Goal: Task Accomplishment & Management: Use online tool/utility

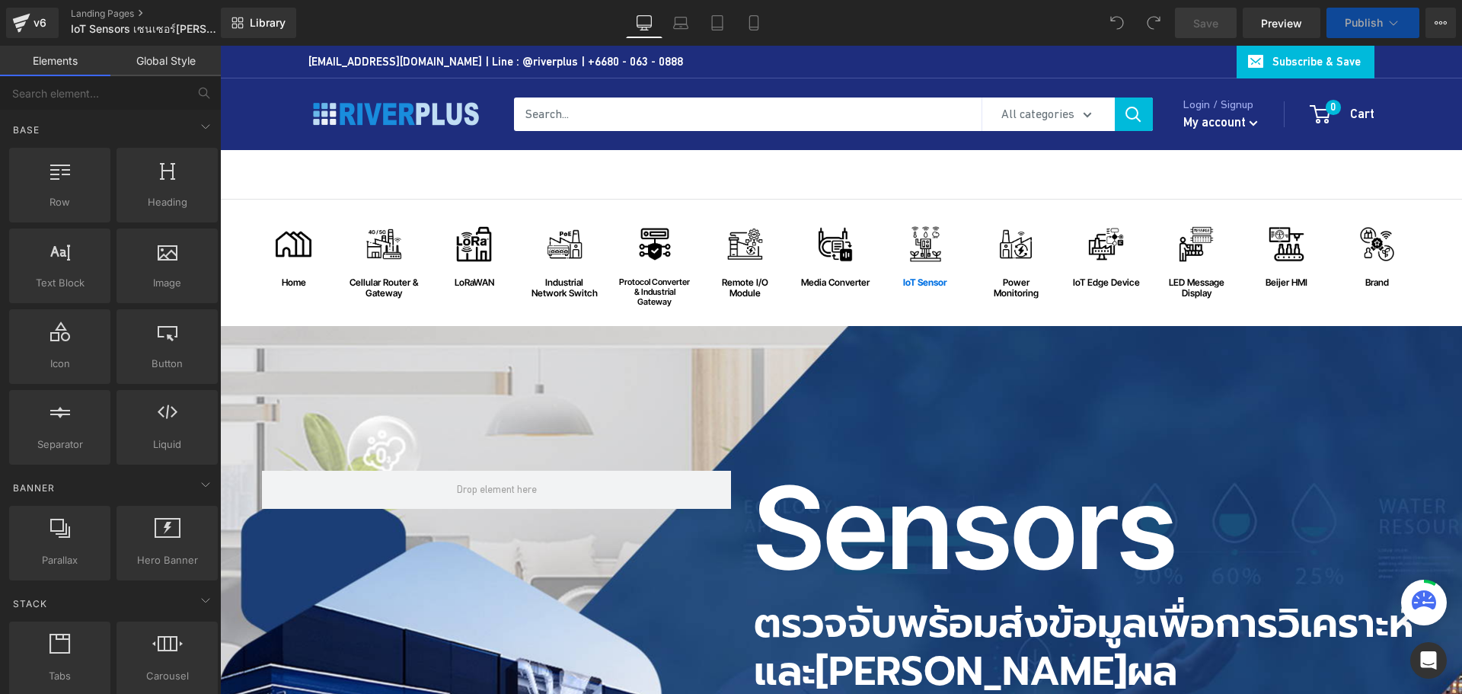
drag, startPoint x: 220, startPoint y: 46, endPoint x: 363, endPoint y: 167, distance: 186.9
click at [377, 237] on div "Image Cellular Router & Gateway Text Block Row" at bounding box center [384, 263] width 87 height 96
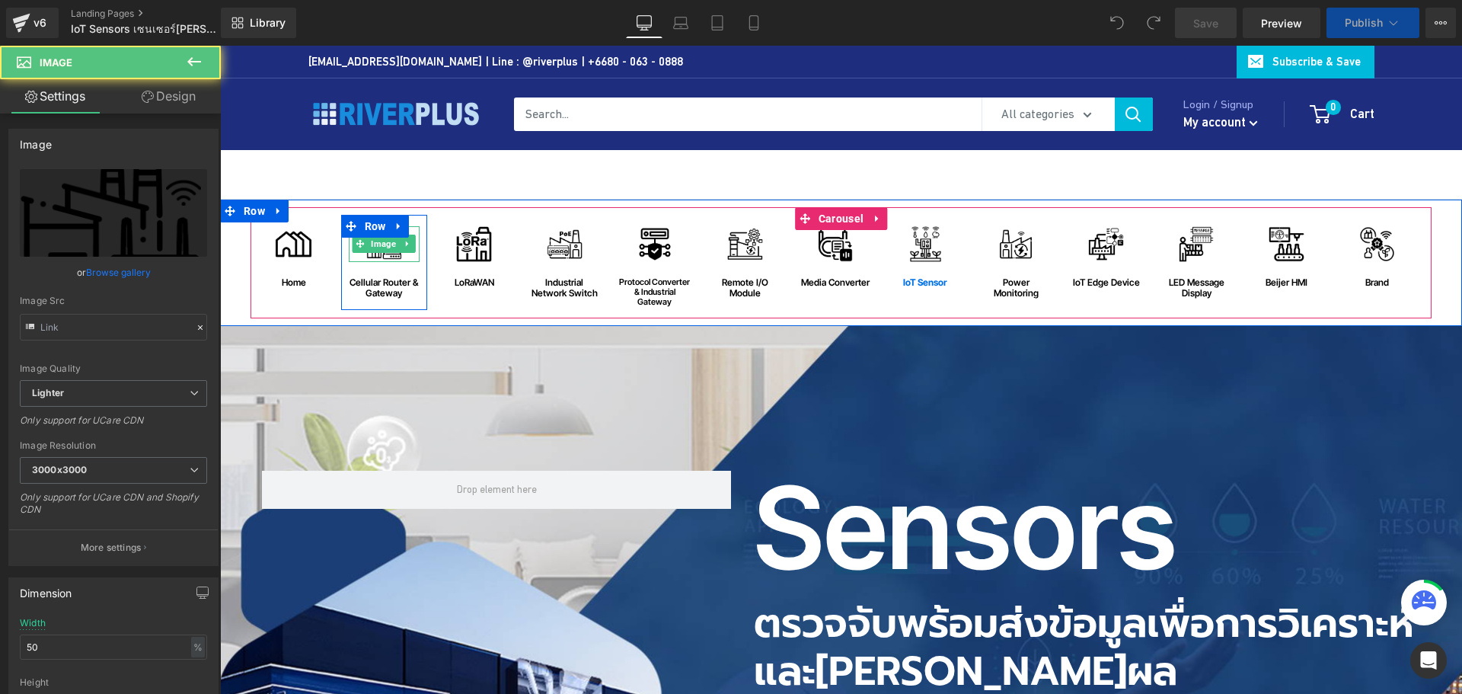
click at [380, 256] on img at bounding box center [384, 244] width 36 height 36
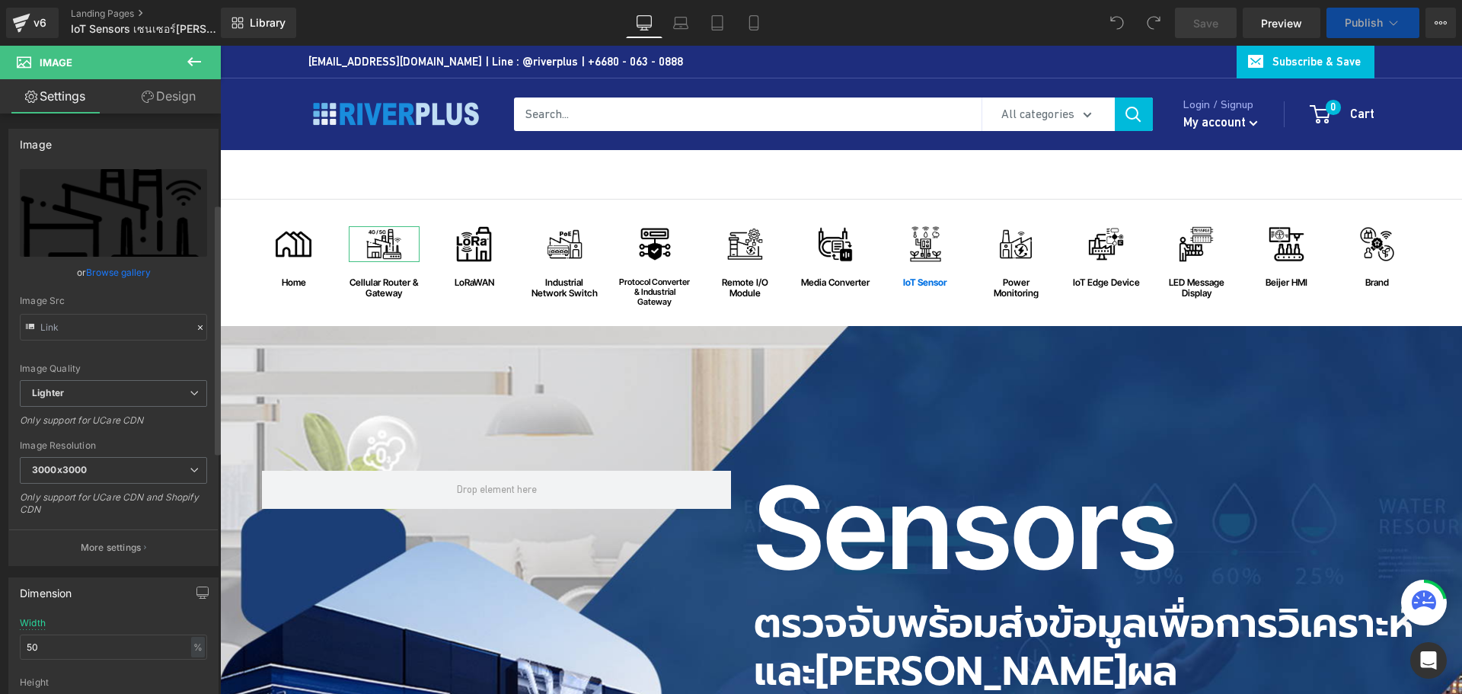
scroll to position [305, 0]
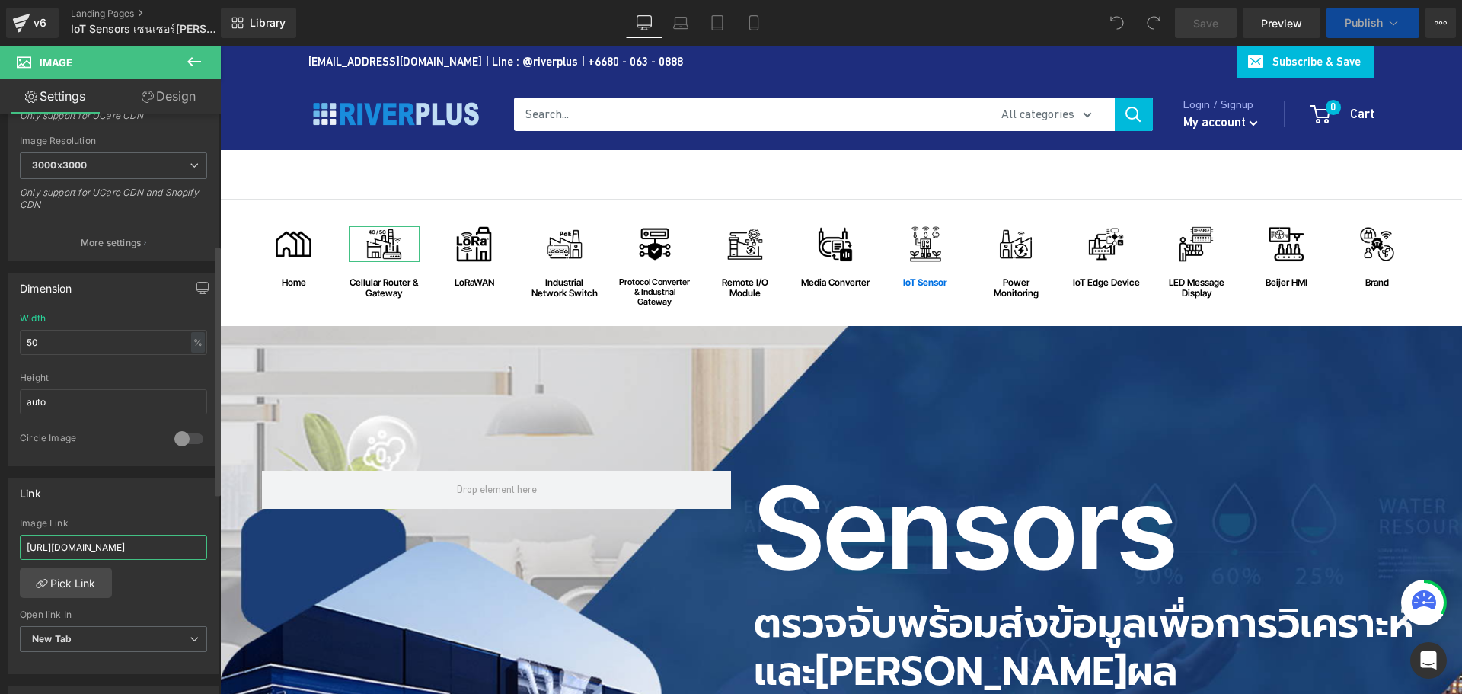
click at [142, 538] on input "[URL][DOMAIN_NAME]" at bounding box center [113, 547] width 187 height 25
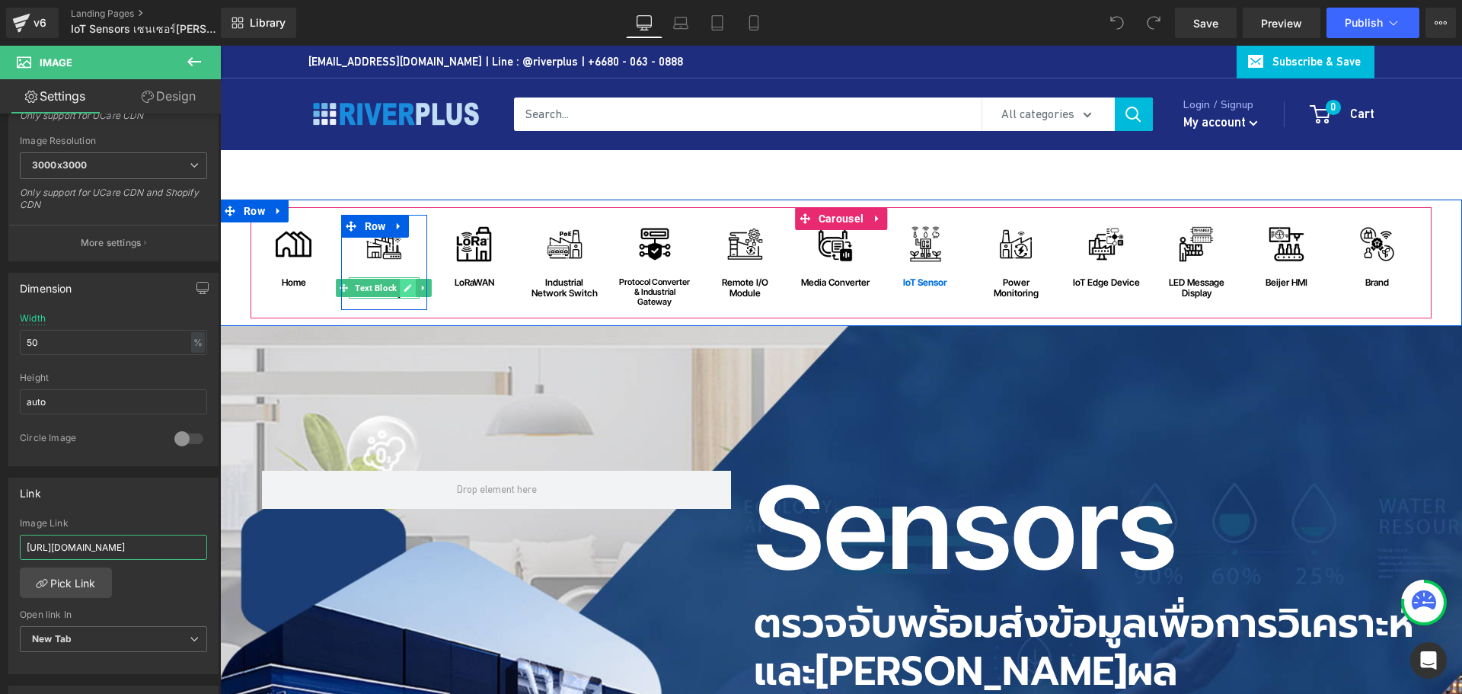
type input "[URL][DOMAIN_NAME]"
click at [404, 286] on icon at bounding box center [408, 287] width 8 height 9
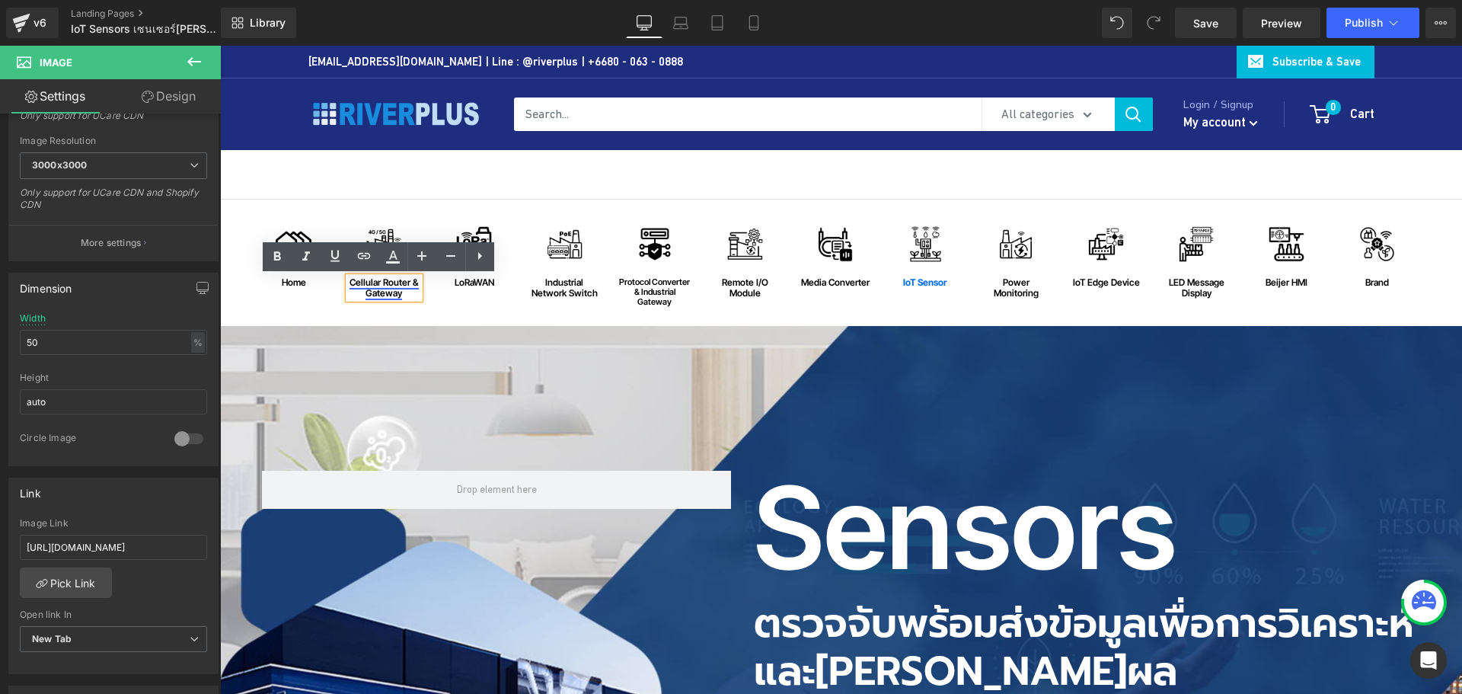
scroll to position [0, 0]
click at [388, 289] on link "Cellular Router & Gateway" at bounding box center [384, 287] width 69 height 22
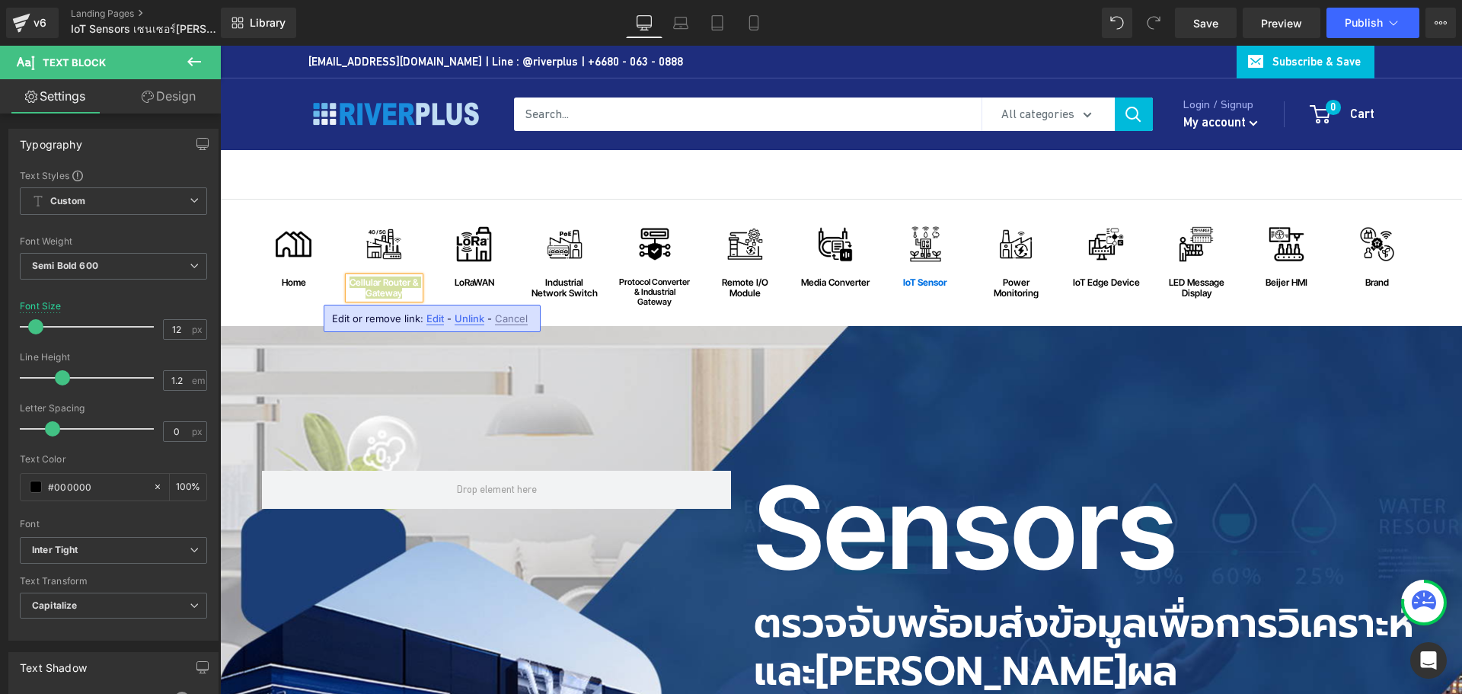
click at [432, 319] on span "Edit" at bounding box center [435, 318] width 18 height 13
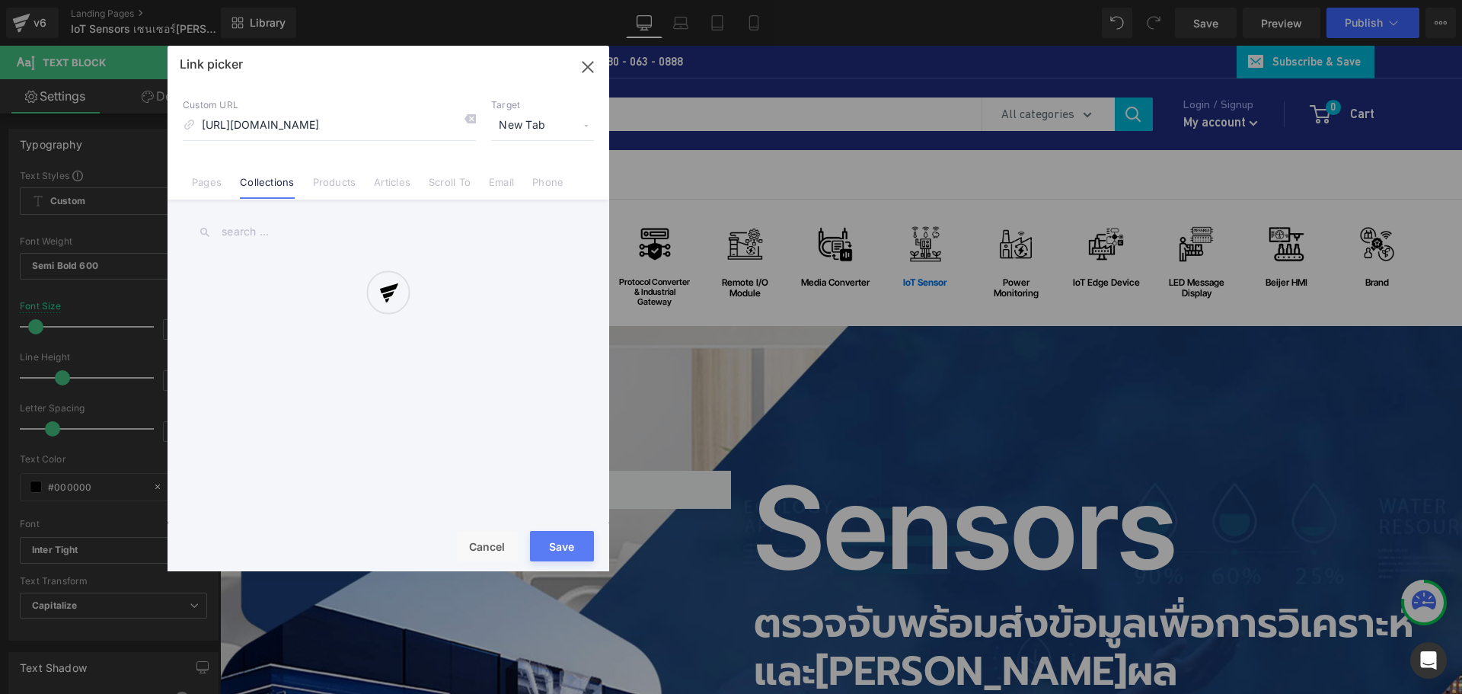
click at [621, 0] on div "Text Color Highlight Color #333333 Edit or remove link: Edit - Unlink - Cancel …" at bounding box center [731, 0] width 1462 height 0
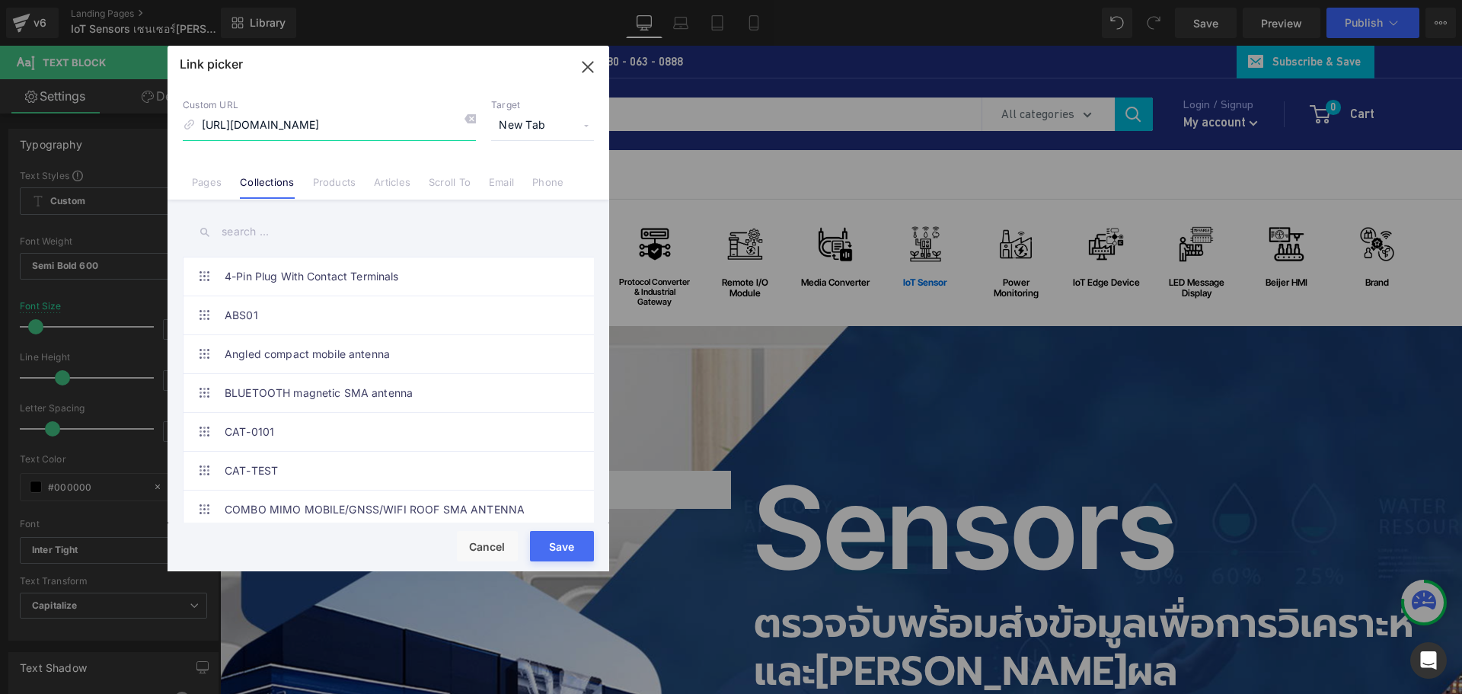
click at [381, 126] on input "[URL][DOMAIN_NAME]" at bounding box center [329, 125] width 293 height 29
click at [473, 119] on icon at bounding box center [470, 119] width 12 height 12
click at [412, 123] on input at bounding box center [329, 125] width 293 height 29
paste input "[URL][DOMAIN_NAME]"
type input "[URL][DOMAIN_NAME]"
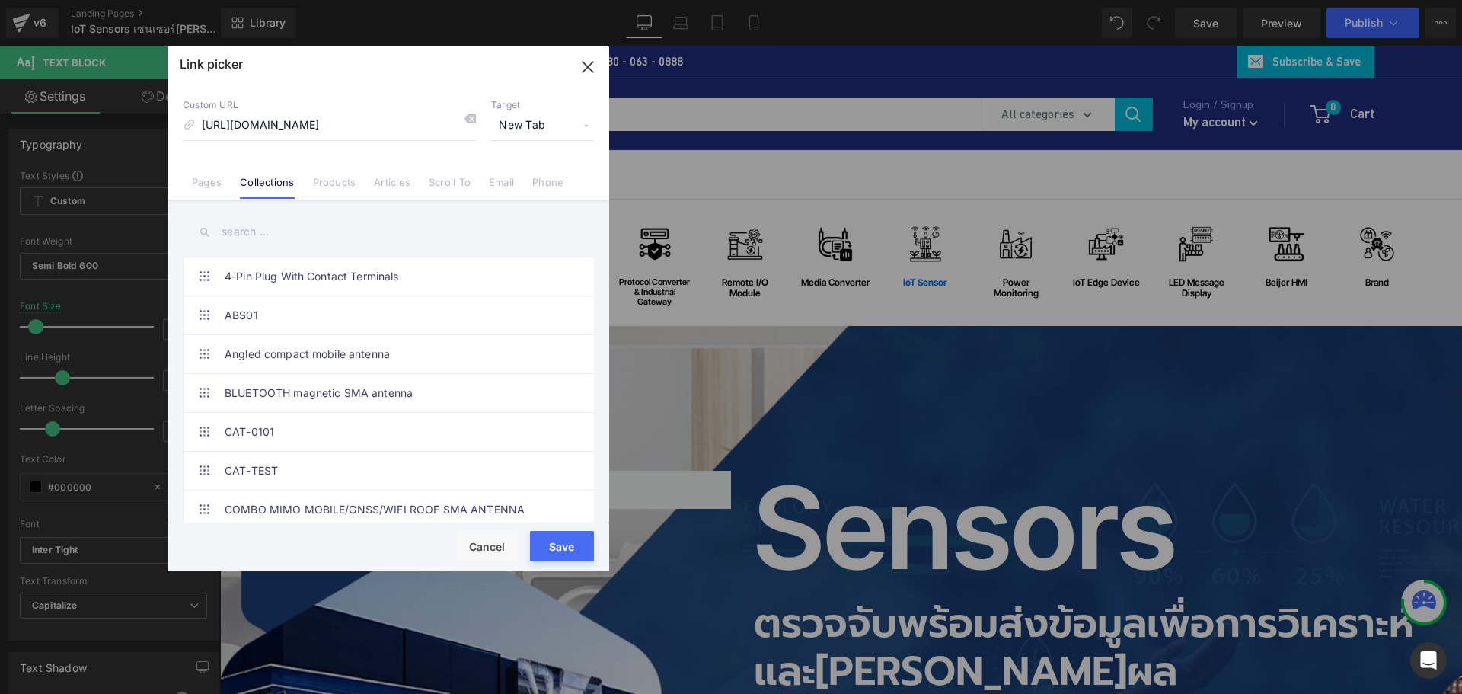
click at [548, 538] on button "Save" at bounding box center [562, 546] width 64 height 30
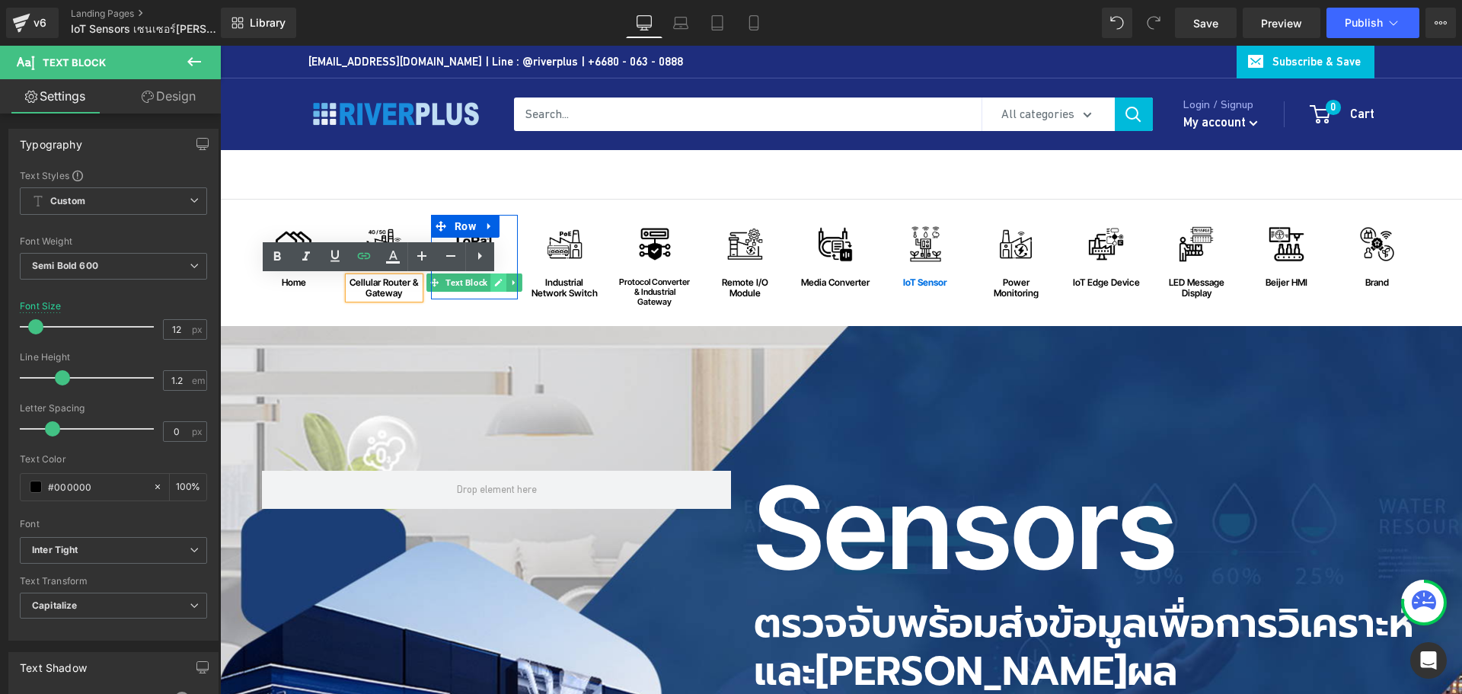
click at [497, 283] on icon at bounding box center [498, 282] width 8 height 9
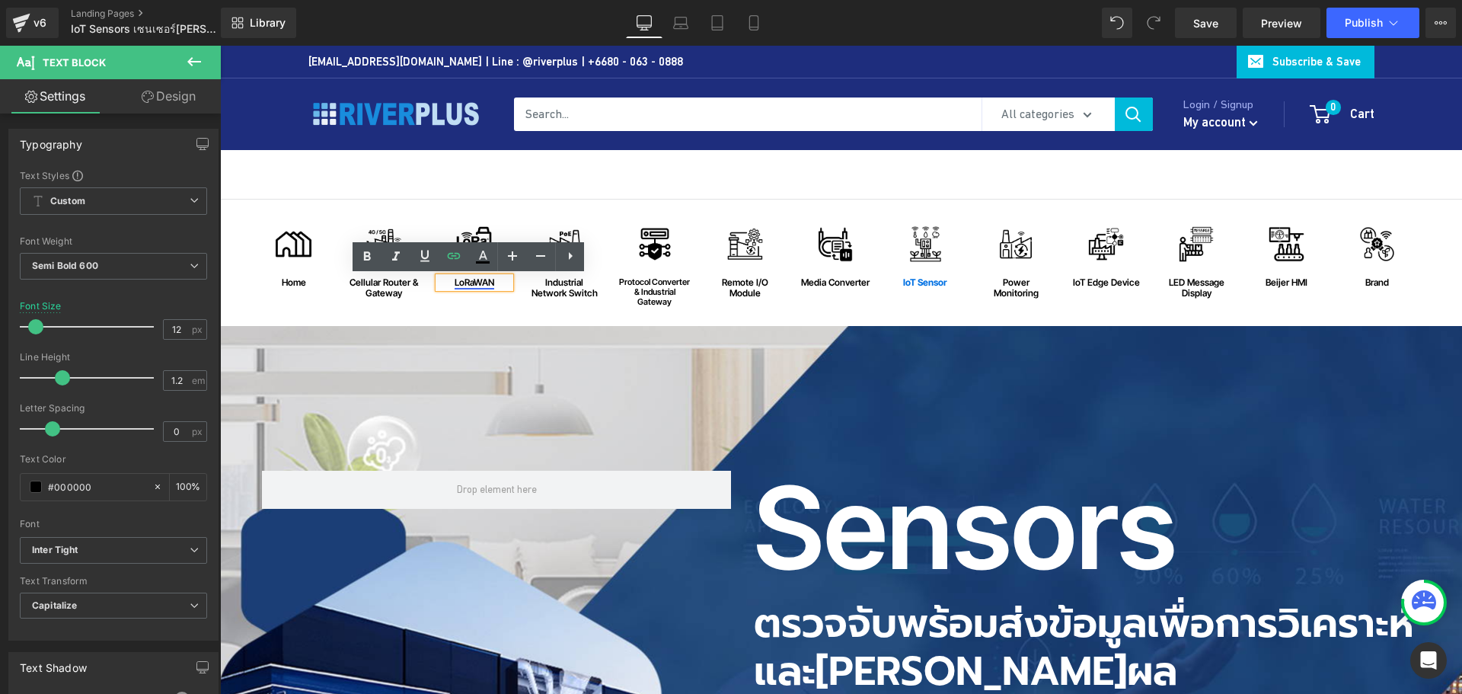
click at [468, 284] on link "LoRaWAN" at bounding box center [475, 281] width 40 height 11
click at [525, 310] on span "Edit" at bounding box center [526, 308] width 18 height 13
click at [708, 0] on div "Text Color Highlight Color #333333 Edit or remove link: Edit - Unlink - Cancel …" at bounding box center [731, 0] width 1462 height 0
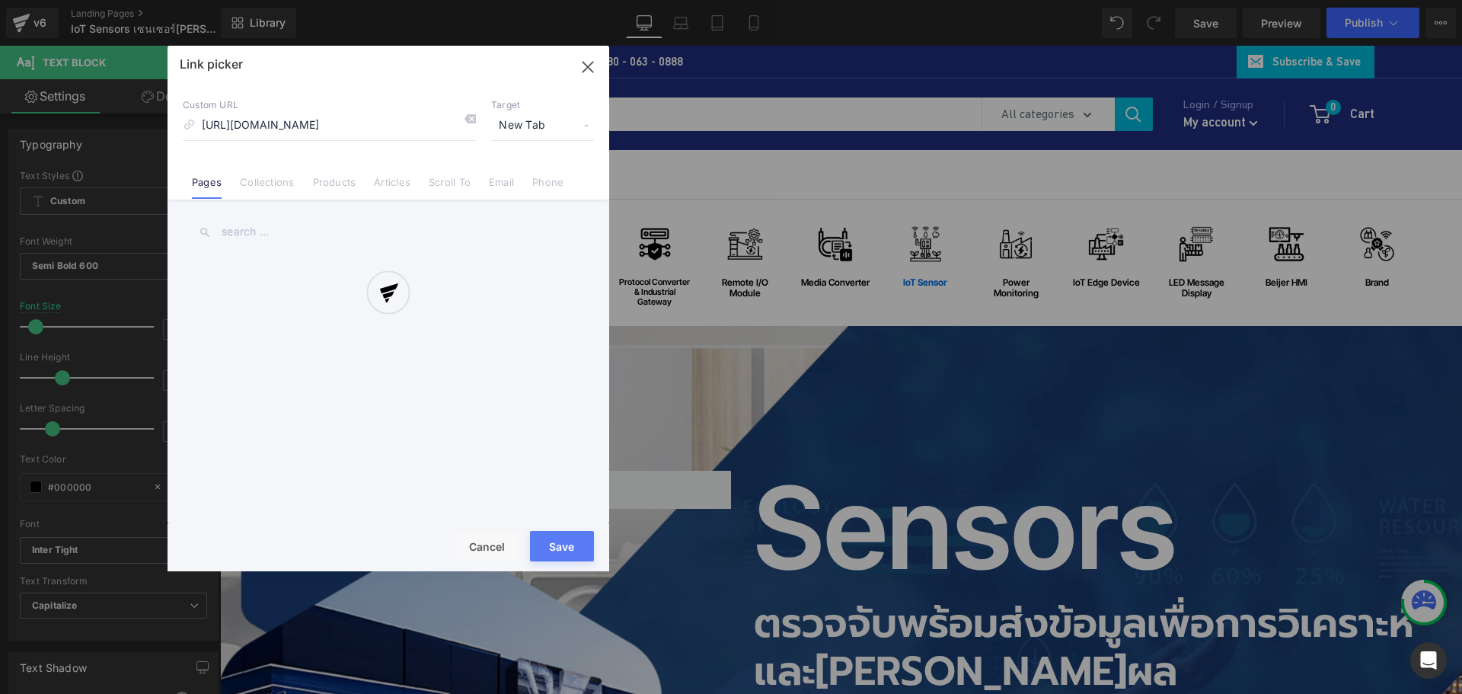
click at [468, 119] on div at bounding box center [389, 308] width 442 height 525
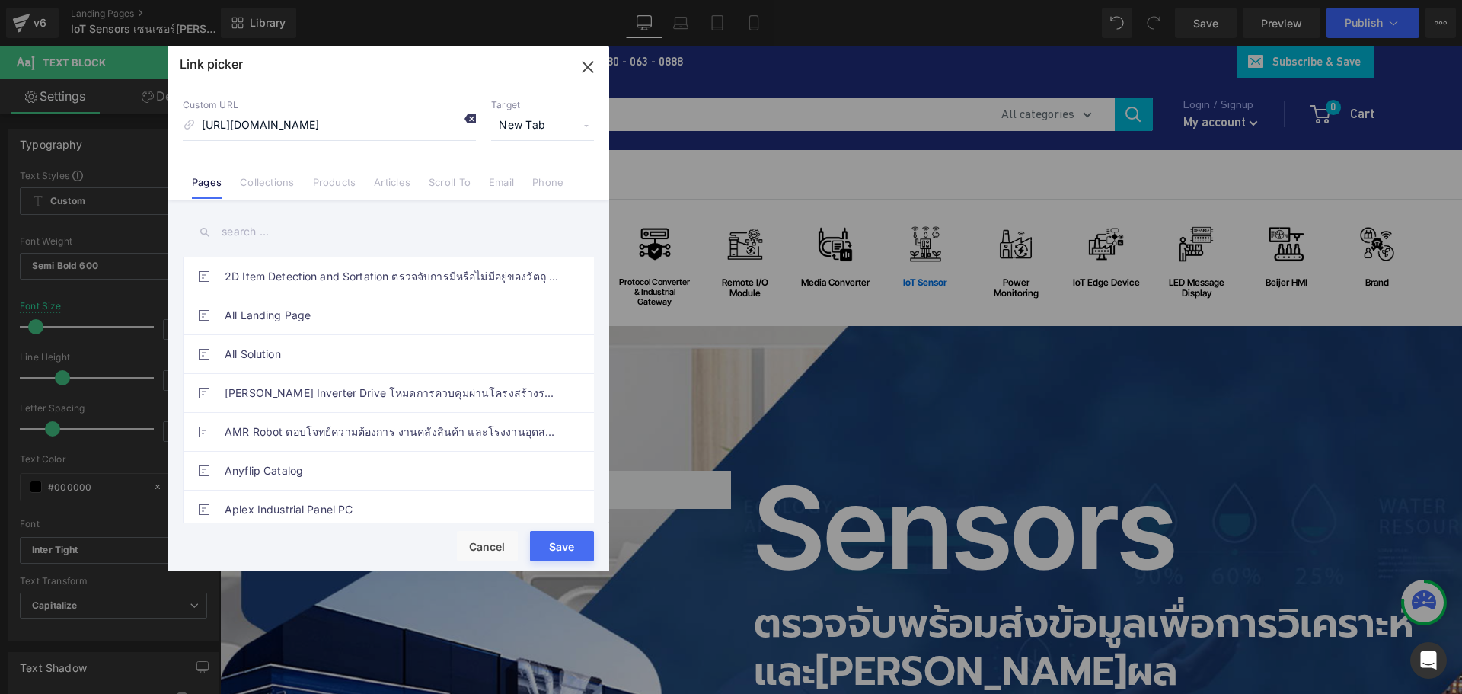
click at [471, 122] on icon at bounding box center [470, 119] width 12 height 12
click at [404, 123] on input "[URL][DOMAIN_NAME]" at bounding box center [329, 125] width 293 height 29
paste input "[URL][DOMAIN_NAME]"
type input "[URL][DOMAIN_NAME]"
click at [561, 548] on button "Save" at bounding box center [562, 546] width 64 height 30
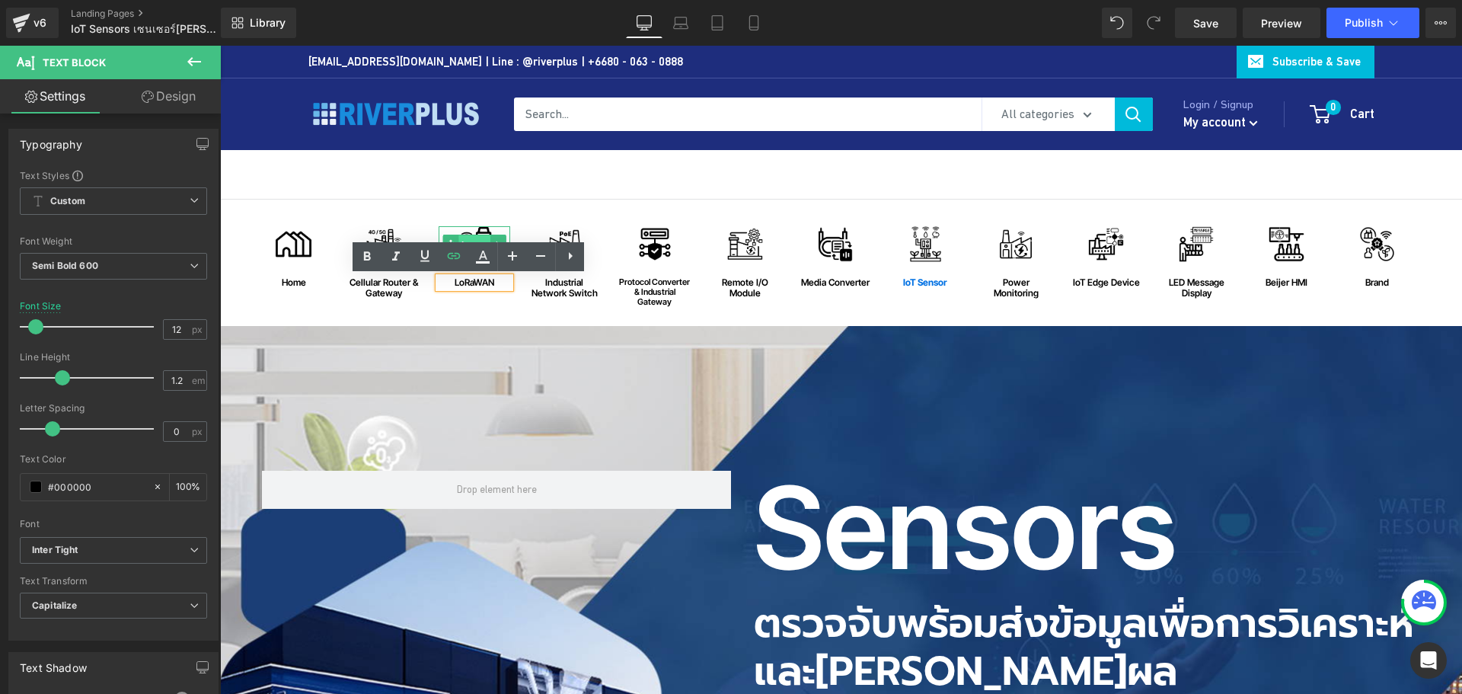
click at [468, 238] on span "Image" at bounding box center [473, 244] width 31 height 18
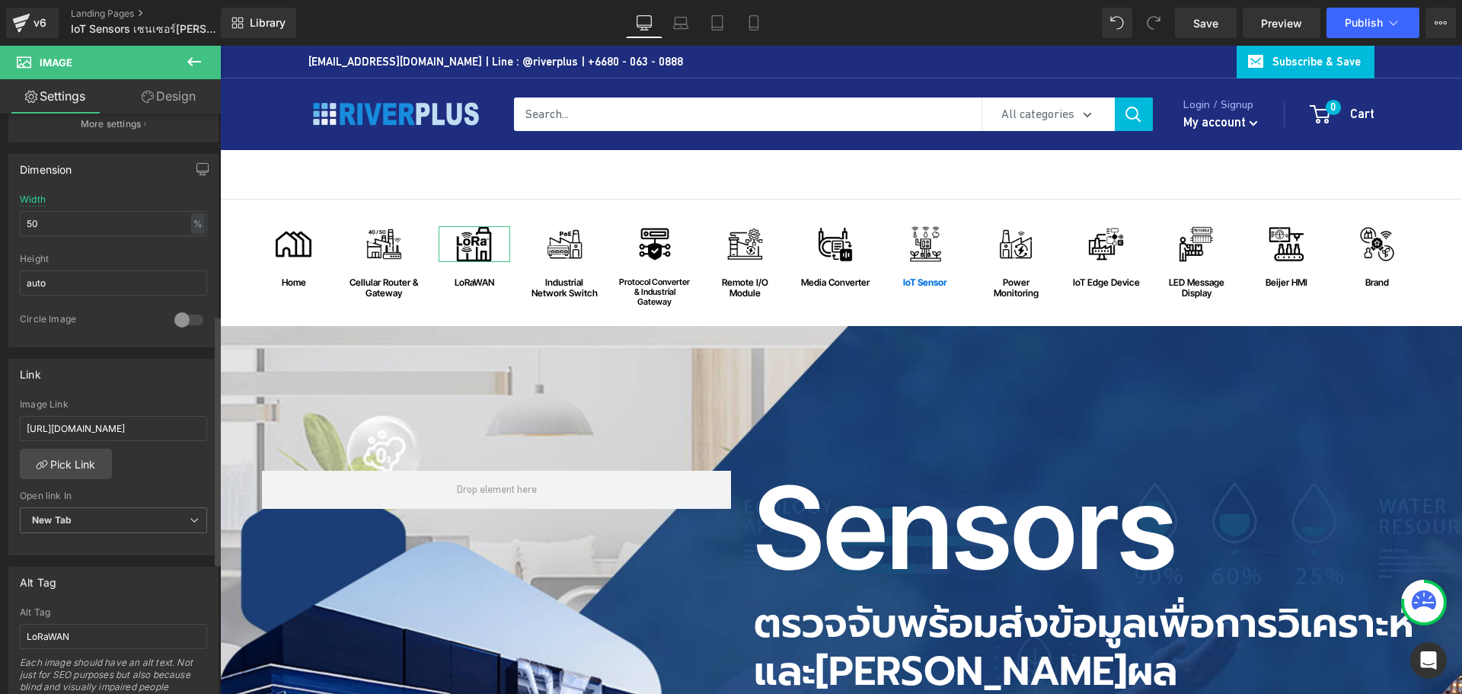
scroll to position [533, 0]
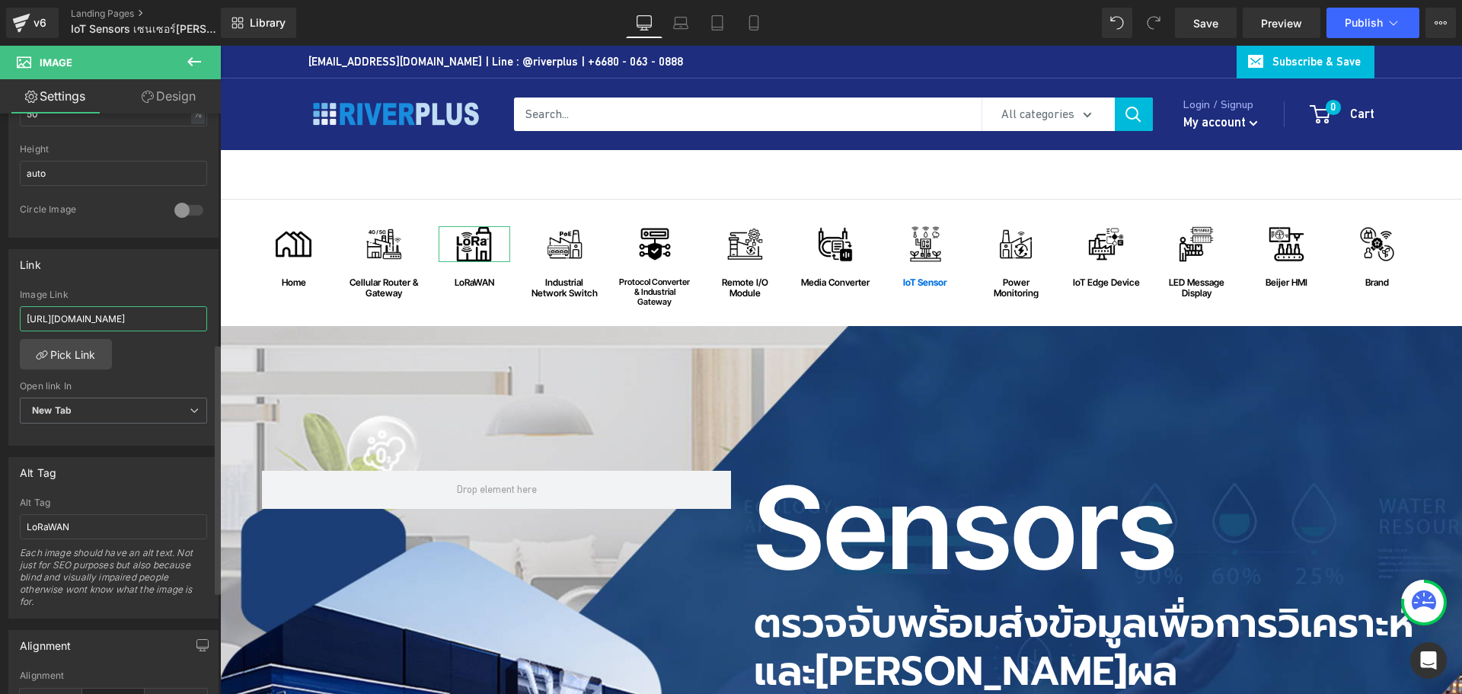
click at [123, 326] on input "[URL][DOMAIN_NAME]" at bounding box center [113, 318] width 187 height 25
paste input "[URL][DOMAIN_NAME]"
type input "[URL][DOMAIN_NAME]"
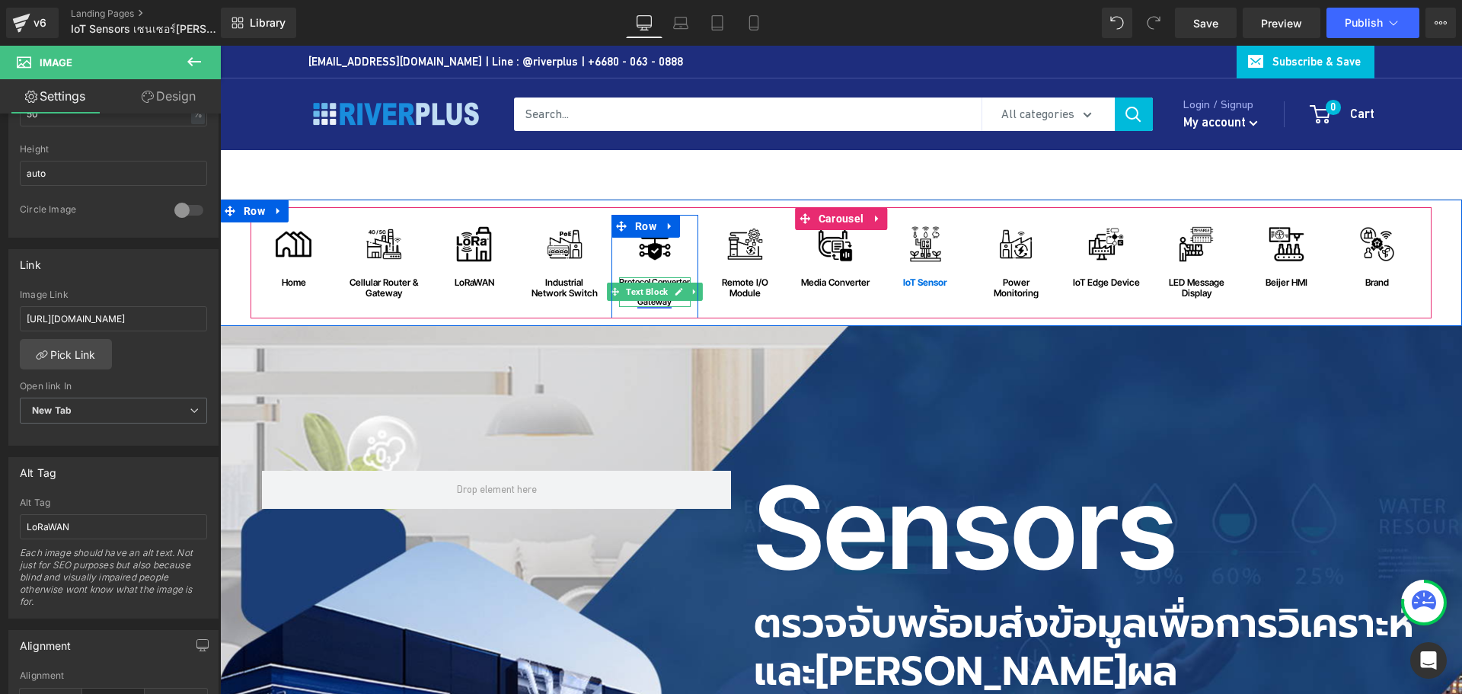
click at [676, 289] on icon at bounding box center [680, 293] width 8 height 8
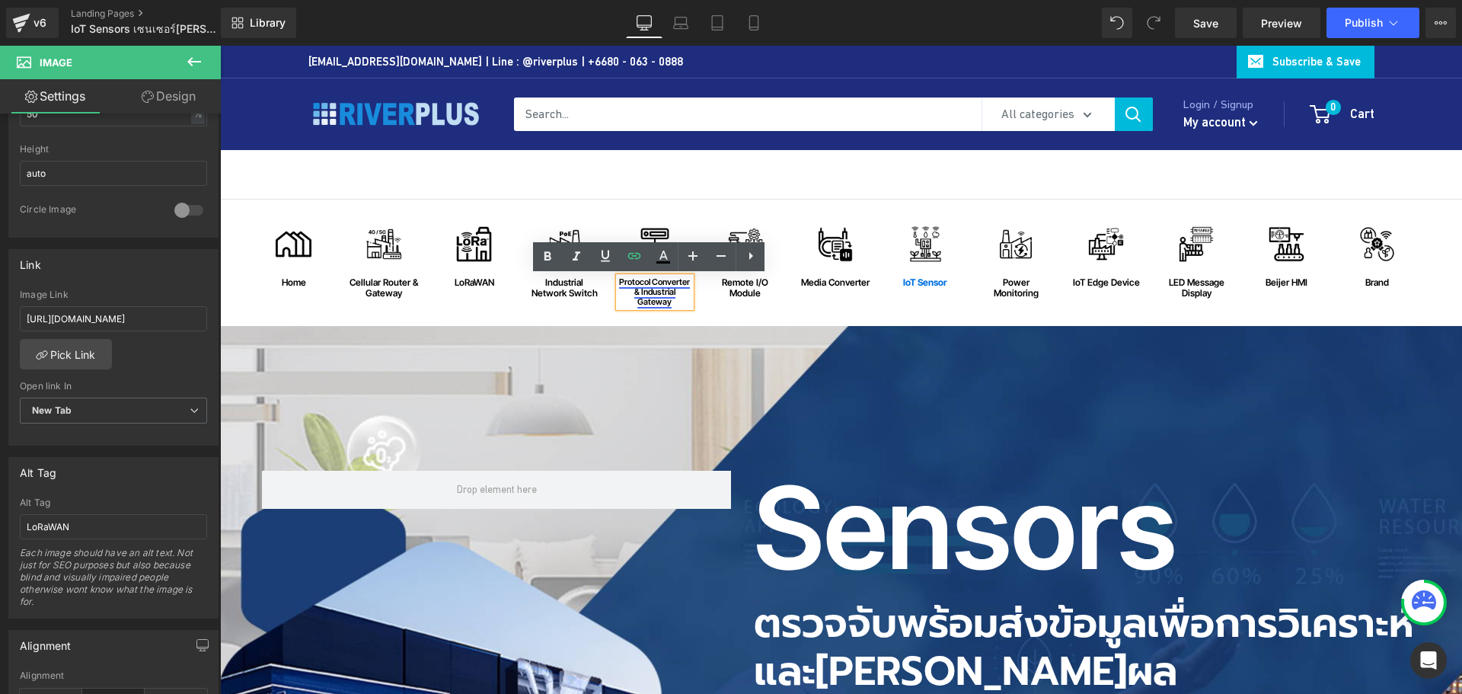
click at [636, 290] on link "Protocol Converter & Industrial Gateway" at bounding box center [654, 291] width 71 height 30
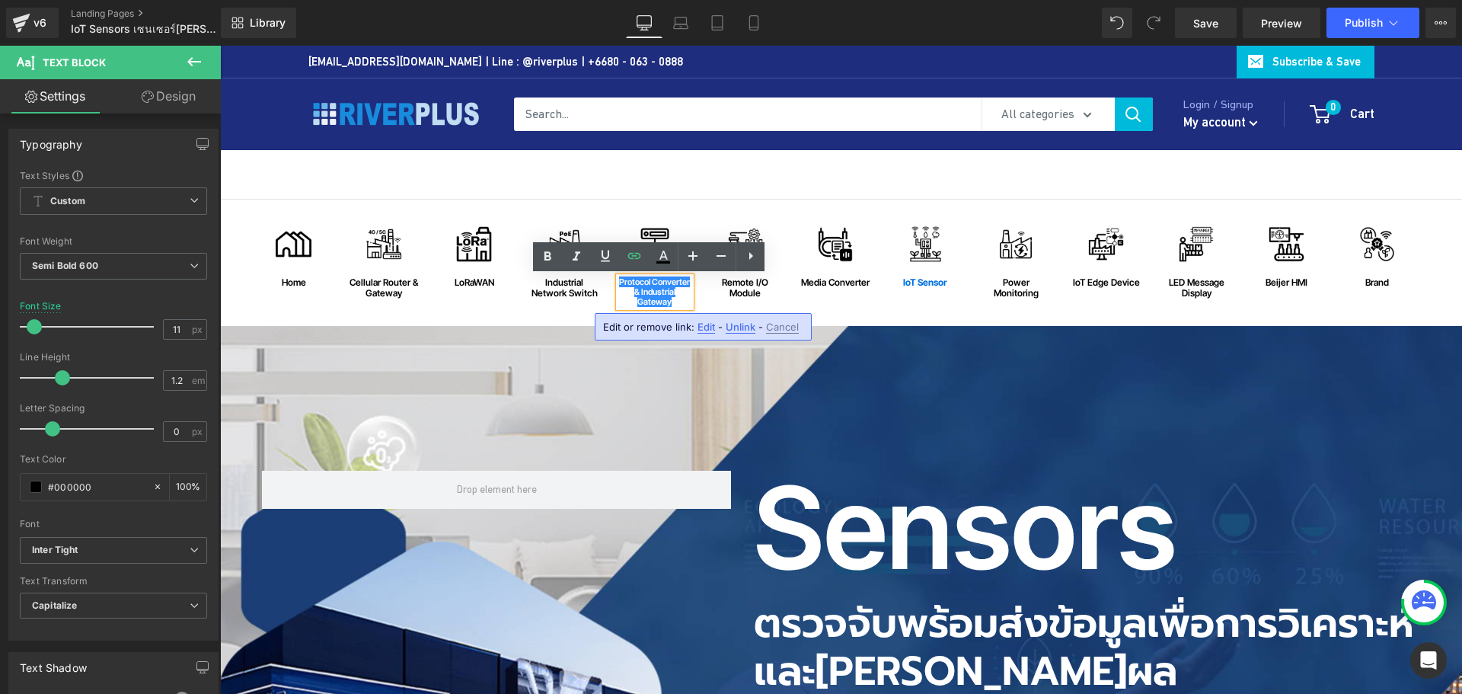
click at [706, 328] on span "Edit" at bounding box center [707, 327] width 18 height 13
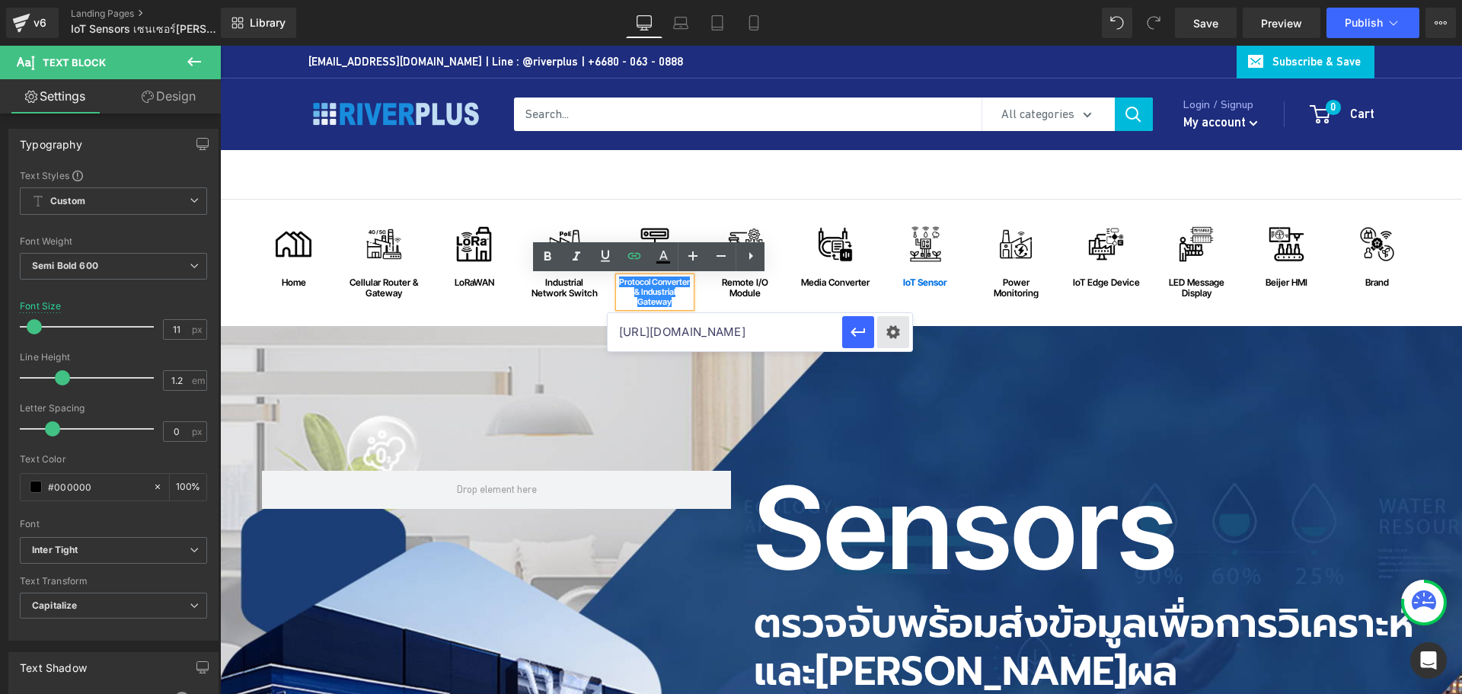
click at [896, 0] on div "Text Color Highlight Color #333333 Edit or remove link: Edit - Unlink - Cancel …" at bounding box center [731, 0] width 1462 height 0
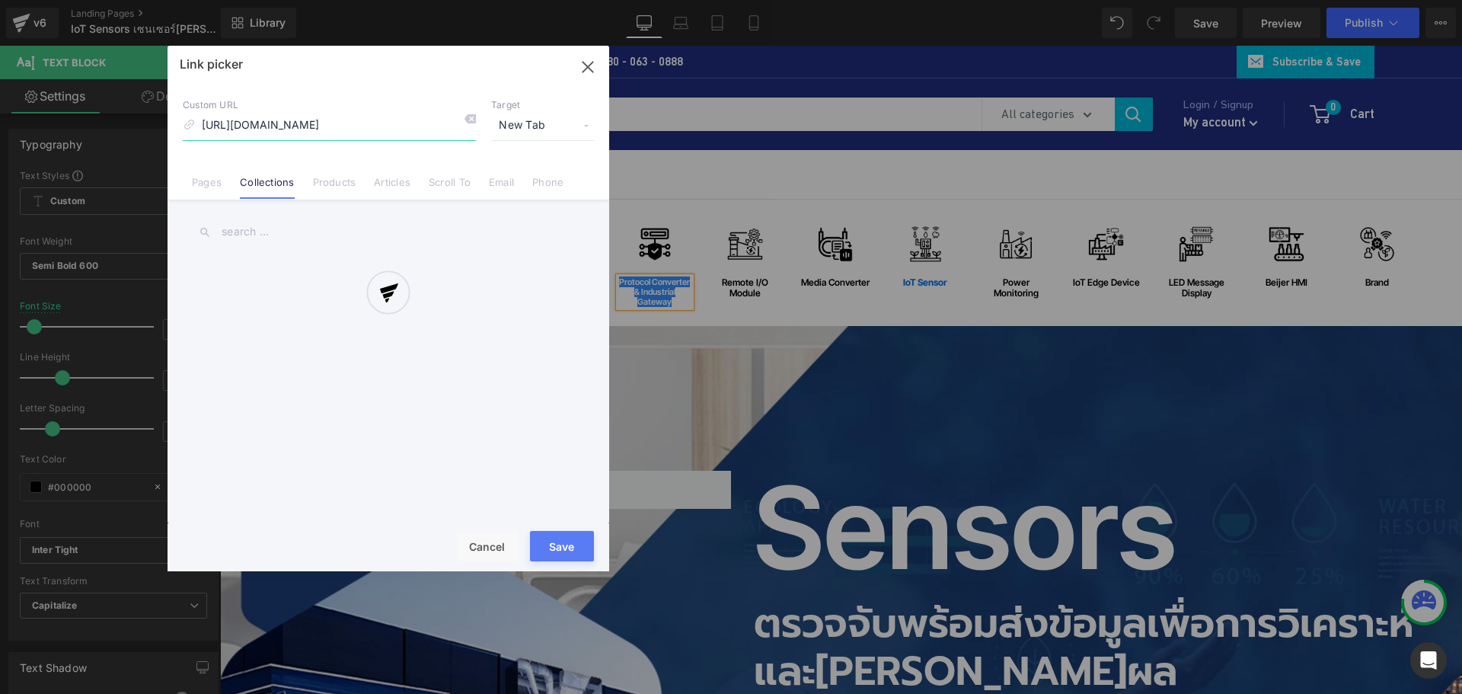
scroll to position [0, 235]
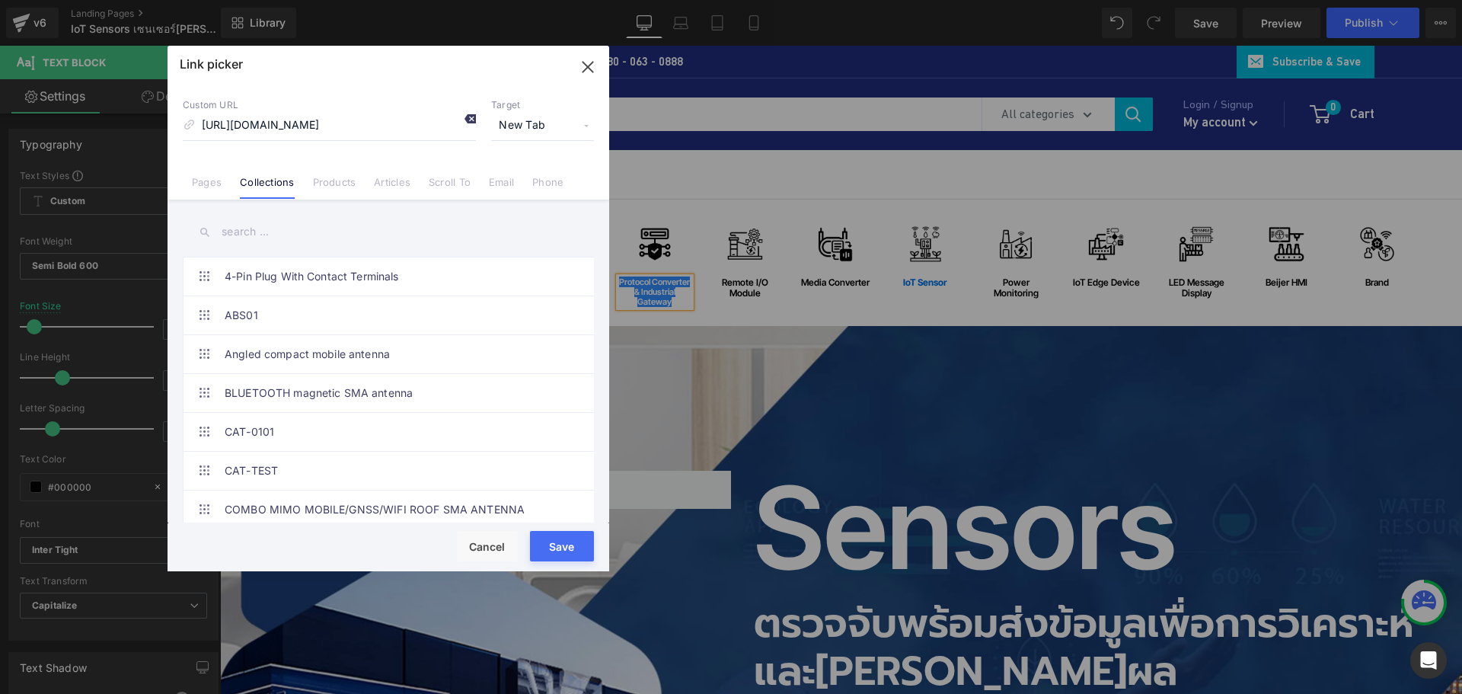
click at [475, 120] on icon at bounding box center [470, 119] width 12 height 12
click at [386, 128] on input "[URL][DOMAIN_NAME]" at bounding box center [329, 125] width 293 height 29
paste input "[URL][DOMAIN_NAME]"
type input "[URL][DOMAIN_NAME]"
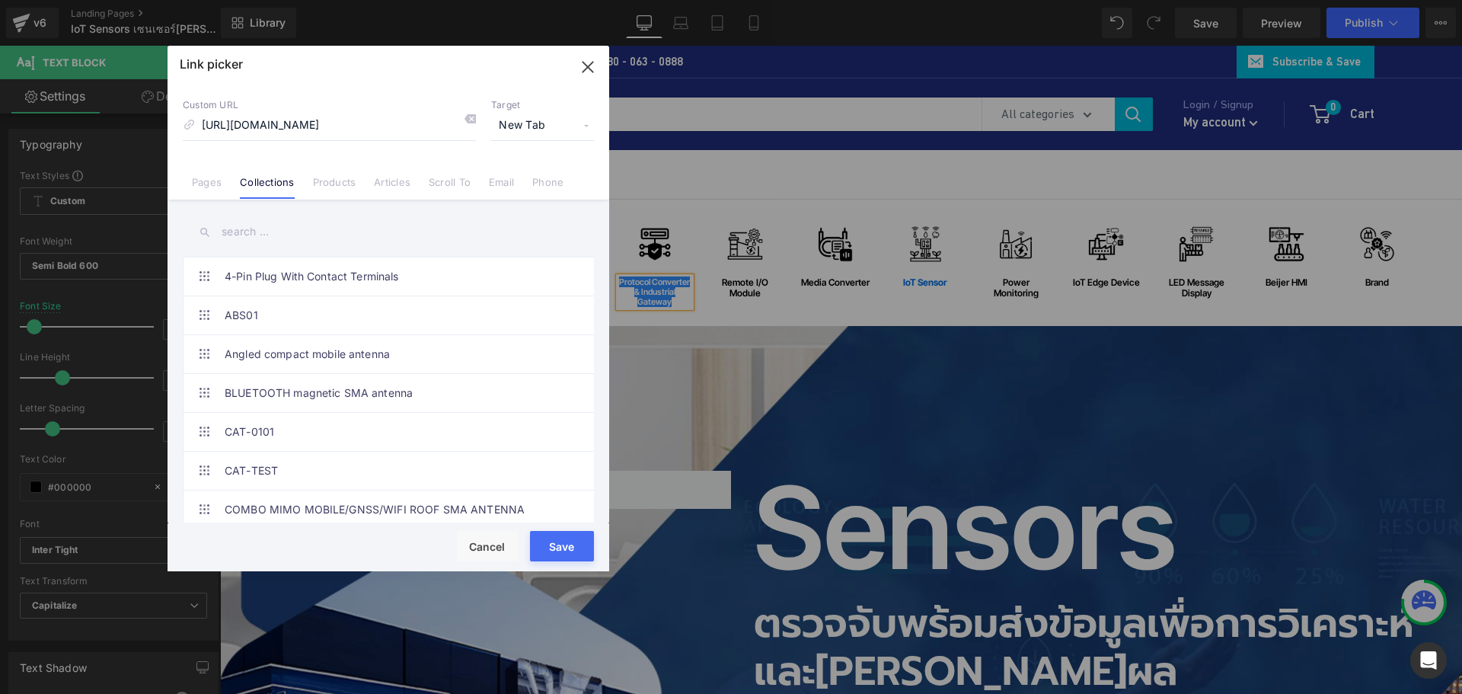
click at [553, 538] on button "Save" at bounding box center [562, 546] width 64 height 30
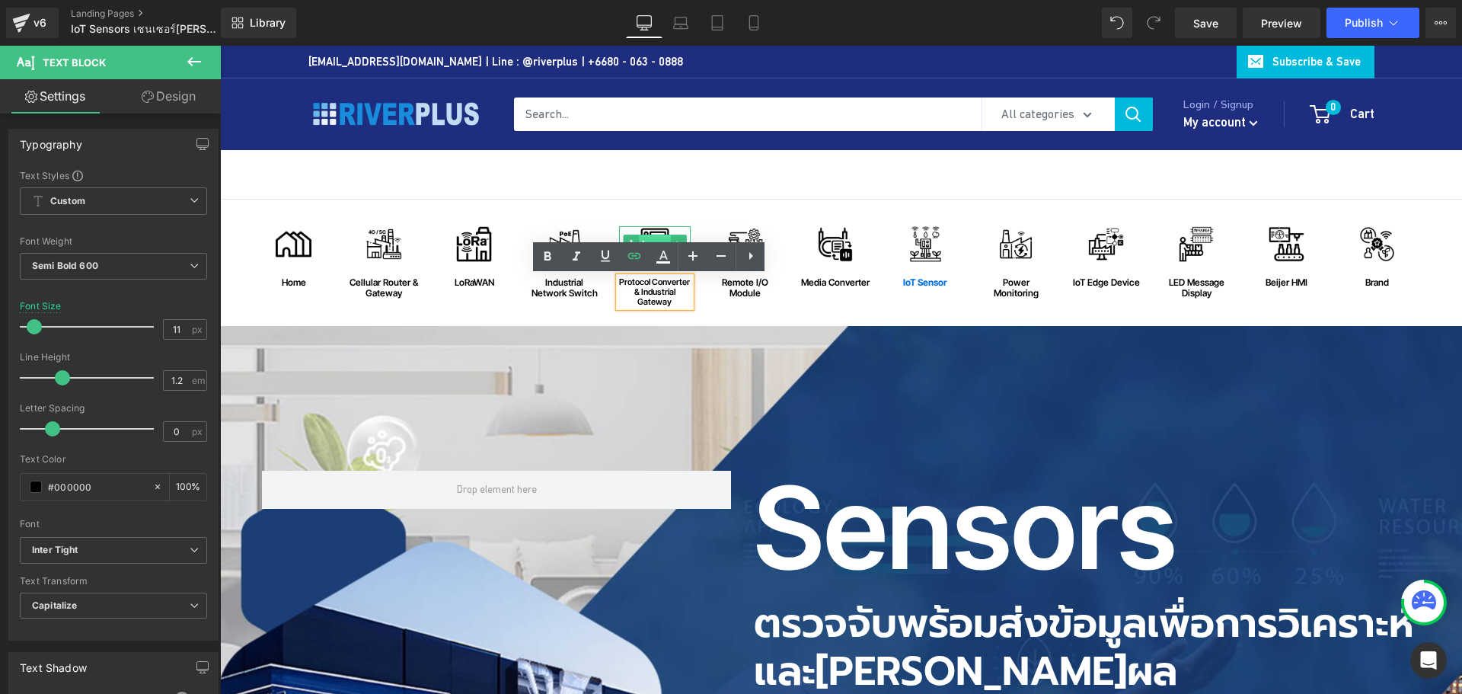
click at [647, 227] on div "Image" at bounding box center [655, 244] width 72 height 36
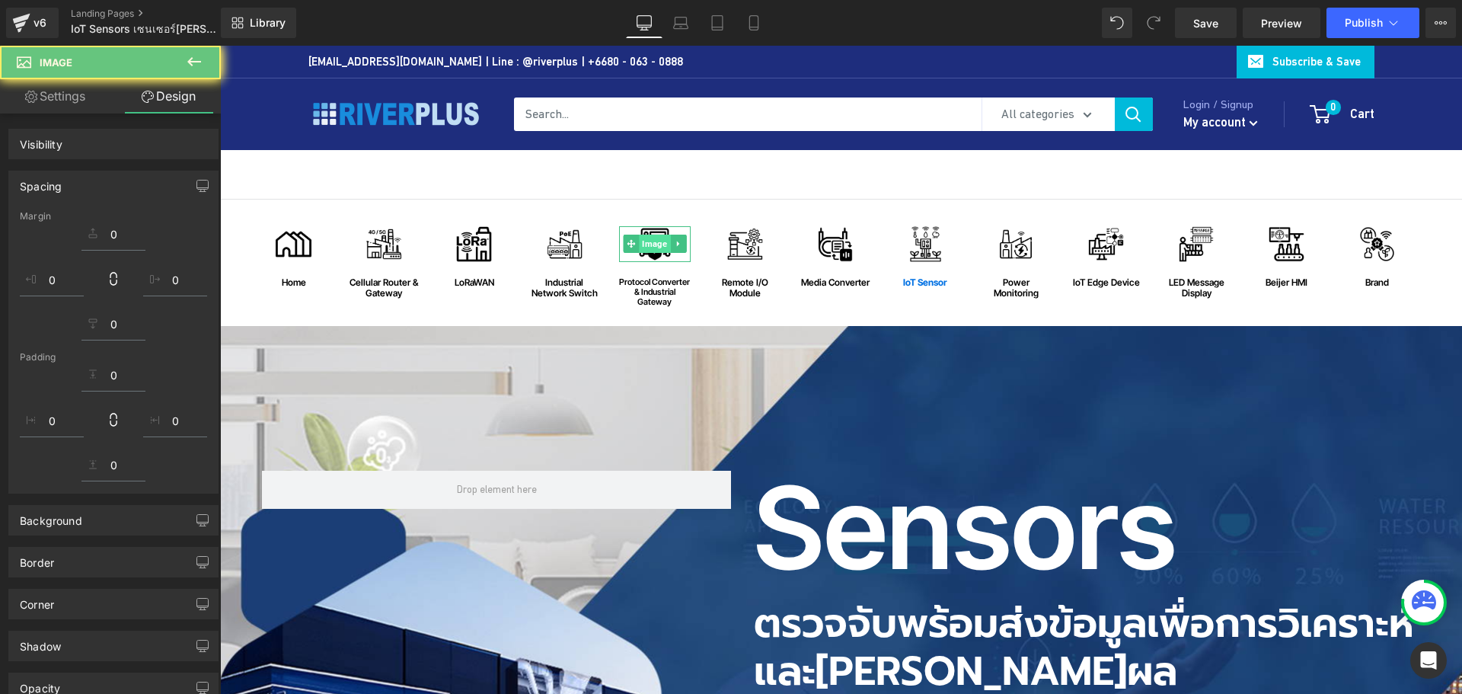
click at [649, 236] on span "Image" at bounding box center [654, 244] width 31 height 18
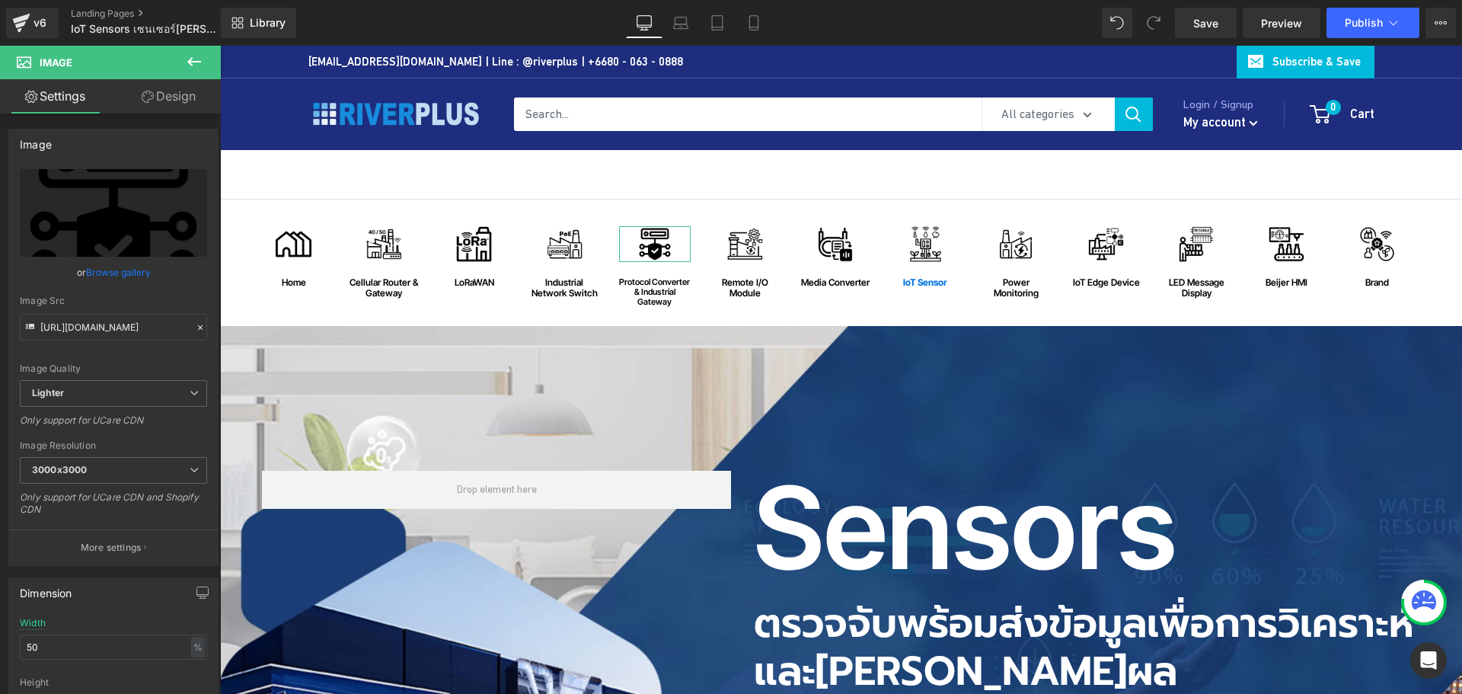
scroll to position [305, 0]
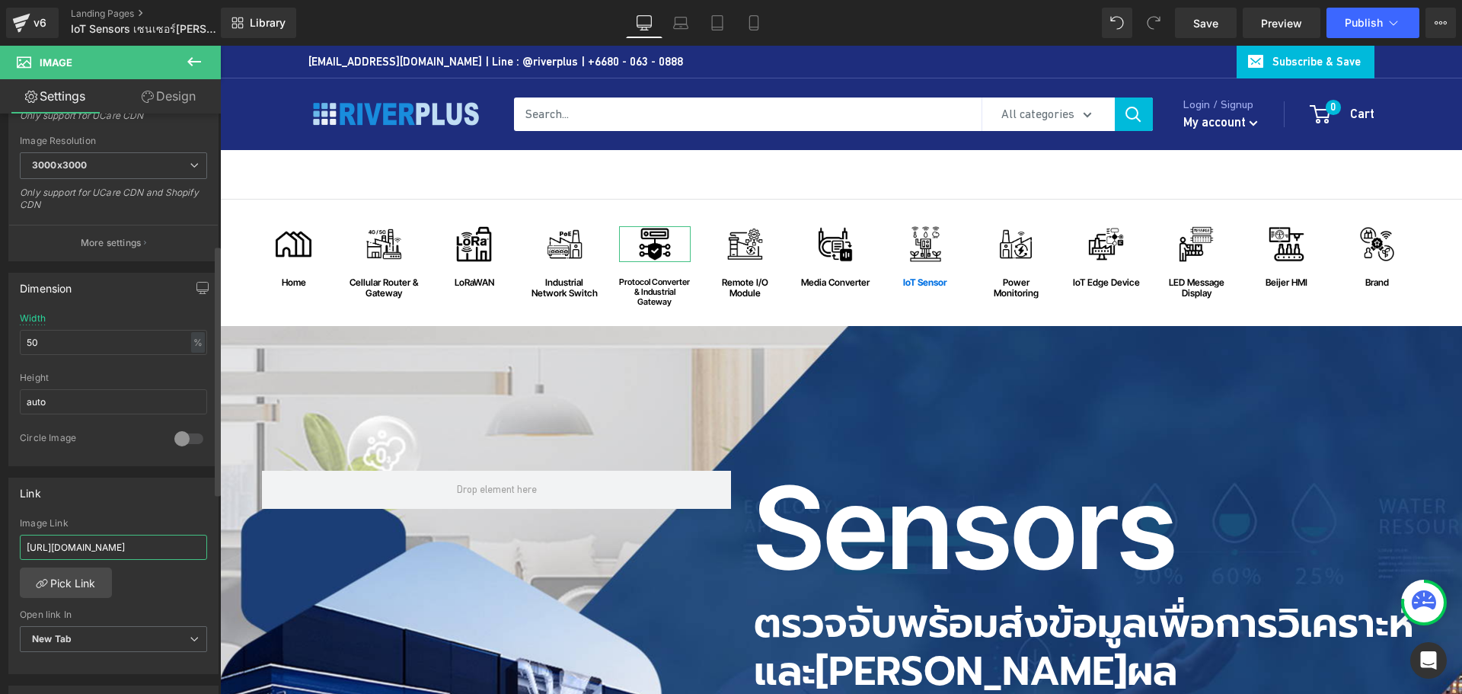
click at [90, 539] on input "[URL][DOMAIN_NAME]" at bounding box center [113, 547] width 187 height 25
paste input "[URL][DOMAIN_NAME]"
type input "[URL][DOMAIN_NAME]"
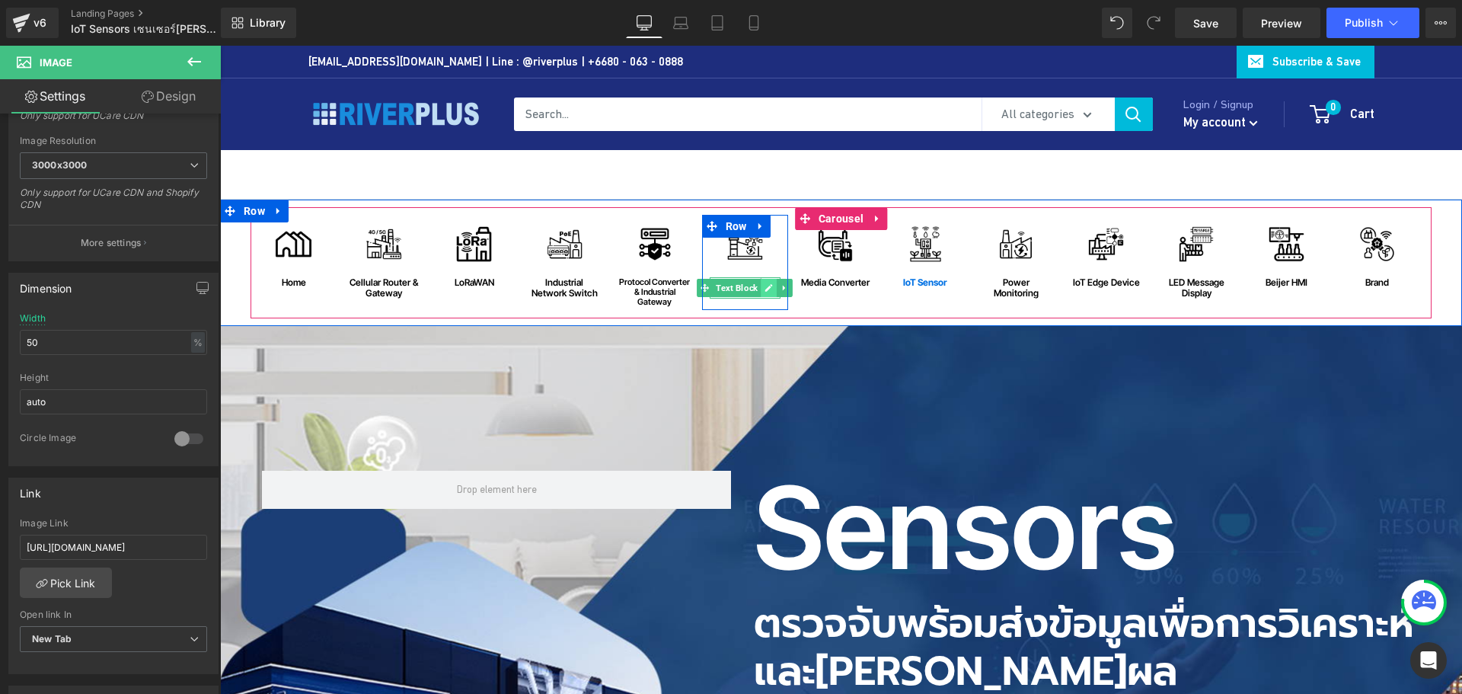
click at [765, 283] on icon at bounding box center [769, 287] width 8 height 9
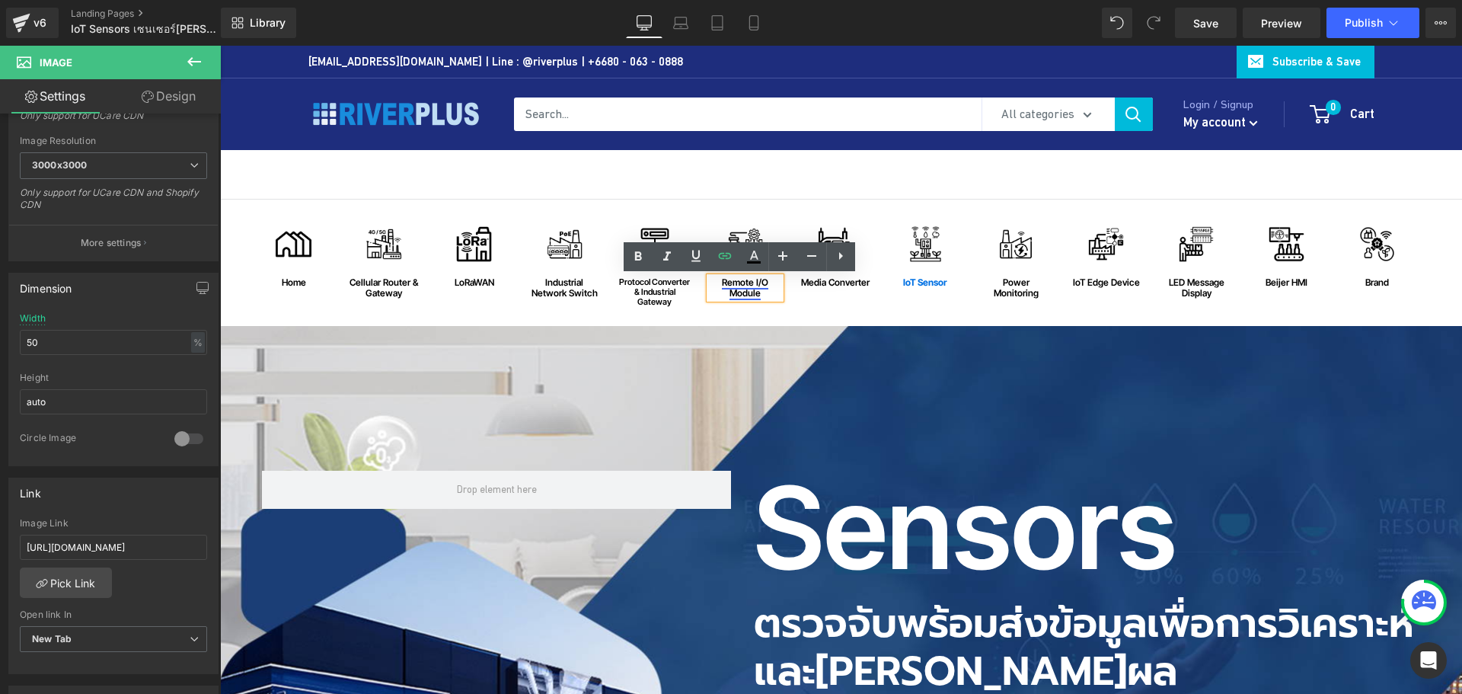
click at [742, 289] on link "Remote I/O Module" at bounding box center [745, 287] width 46 height 22
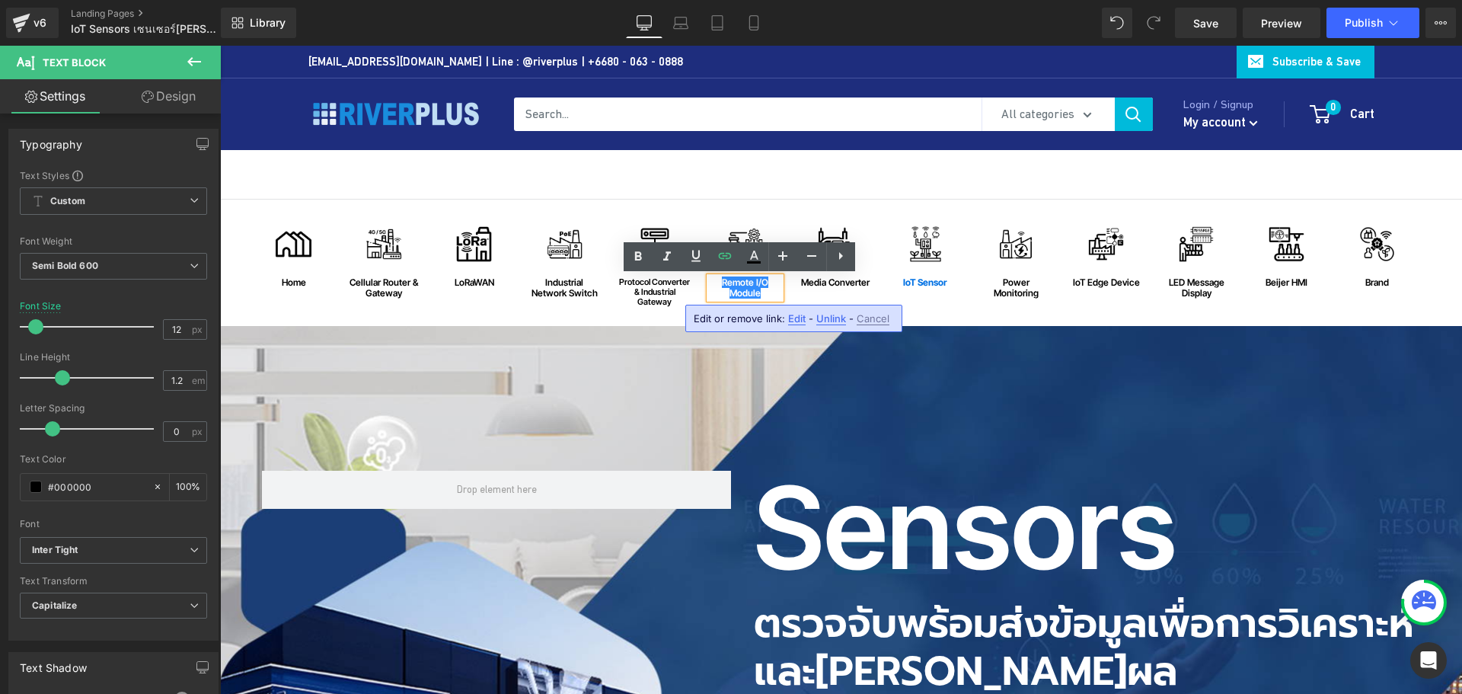
click at [788, 314] on span "Edit" at bounding box center [797, 318] width 18 height 13
click at [903, 327] on input "[URL][DOMAIN_NAME]" at bounding box center [815, 324] width 235 height 38
type input "[URL][DOMAIN_NAME]"
click at [884, 326] on input "[URL][DOMAIN_NAME]" at bounding box center [815, 324] width 235 height 38
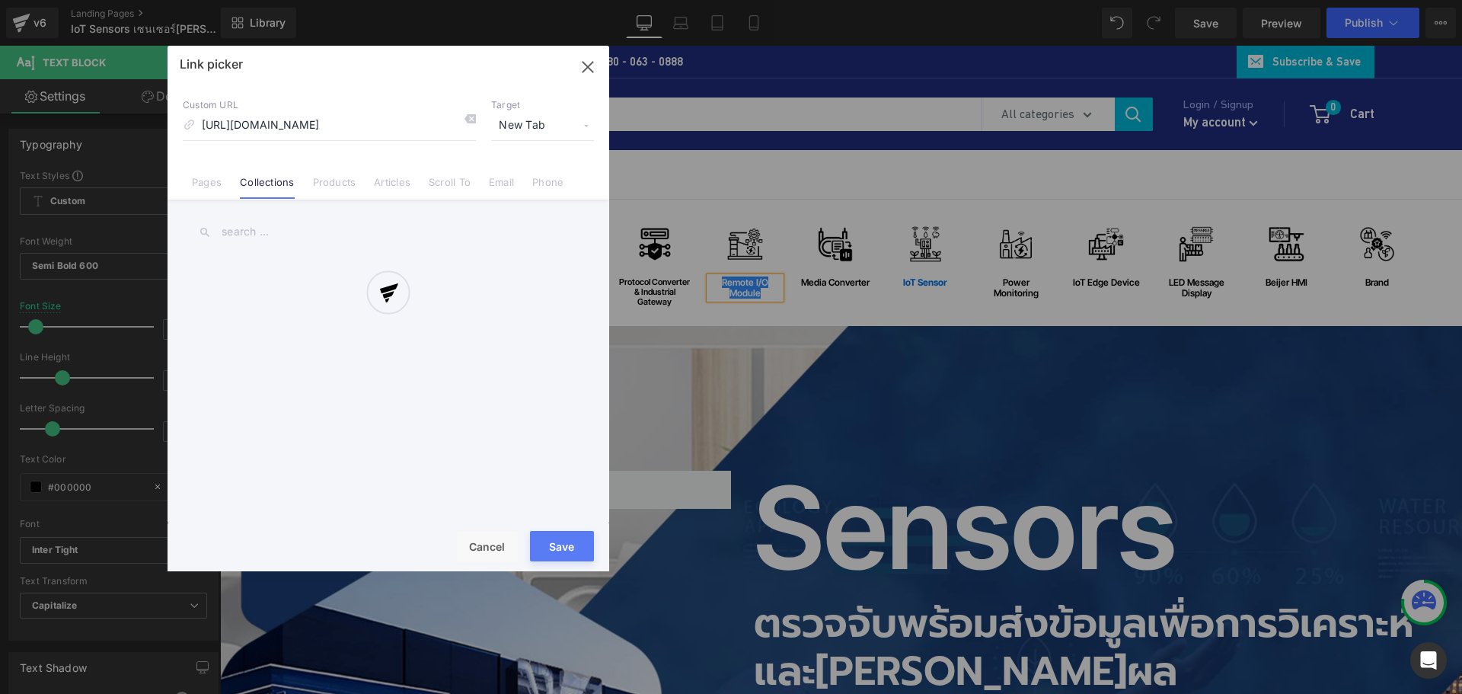
click at [983, 0] on div "Text Color Highlight Color #333333 Edit or remove link: Edit - Unlink - Cancel …" at bounding box center [731, 0] width 1462 height 0
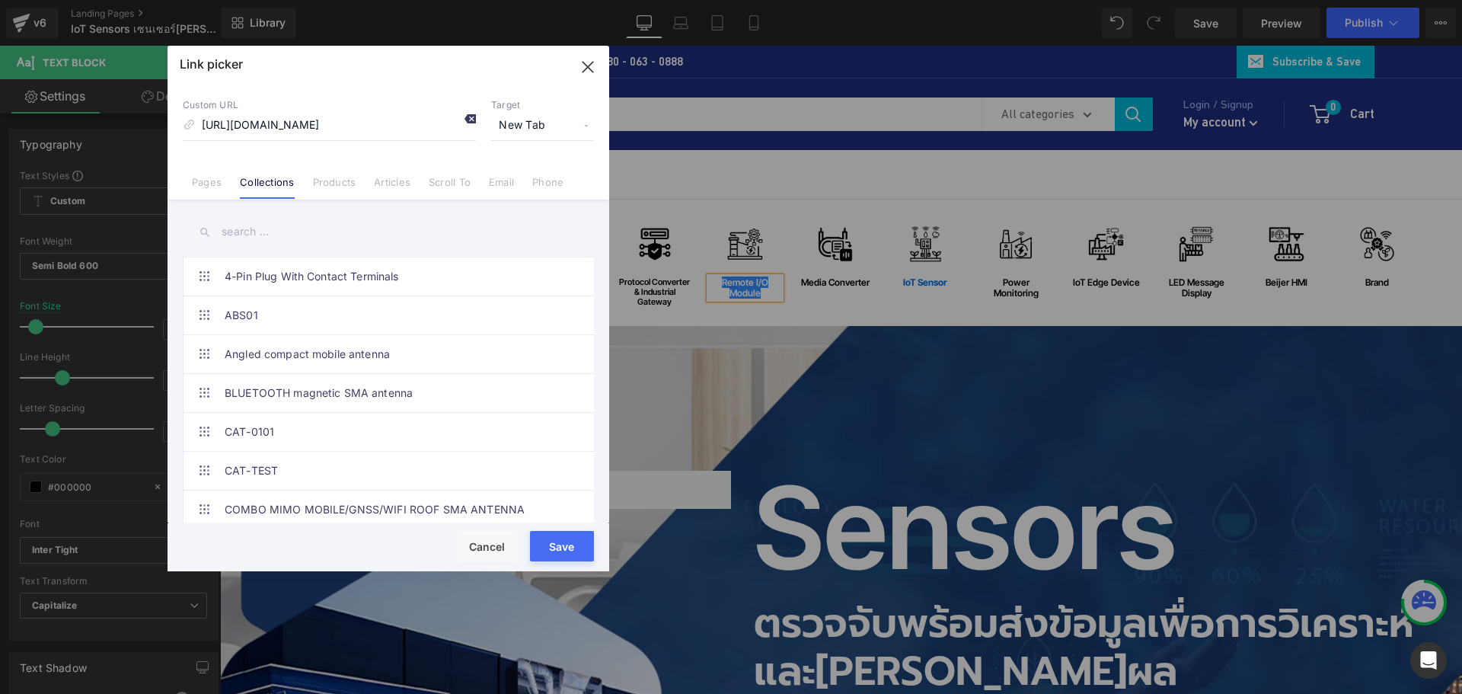
click at [470, 119] on icon at bounding box center [470, 119] width 12 height 12
click at [415, 129] on input "[URL][DOMAIN_NAME]" at bounding box center [329, 125] width 293 height 29
paste input "[URL][DOMAIN_NAME]"
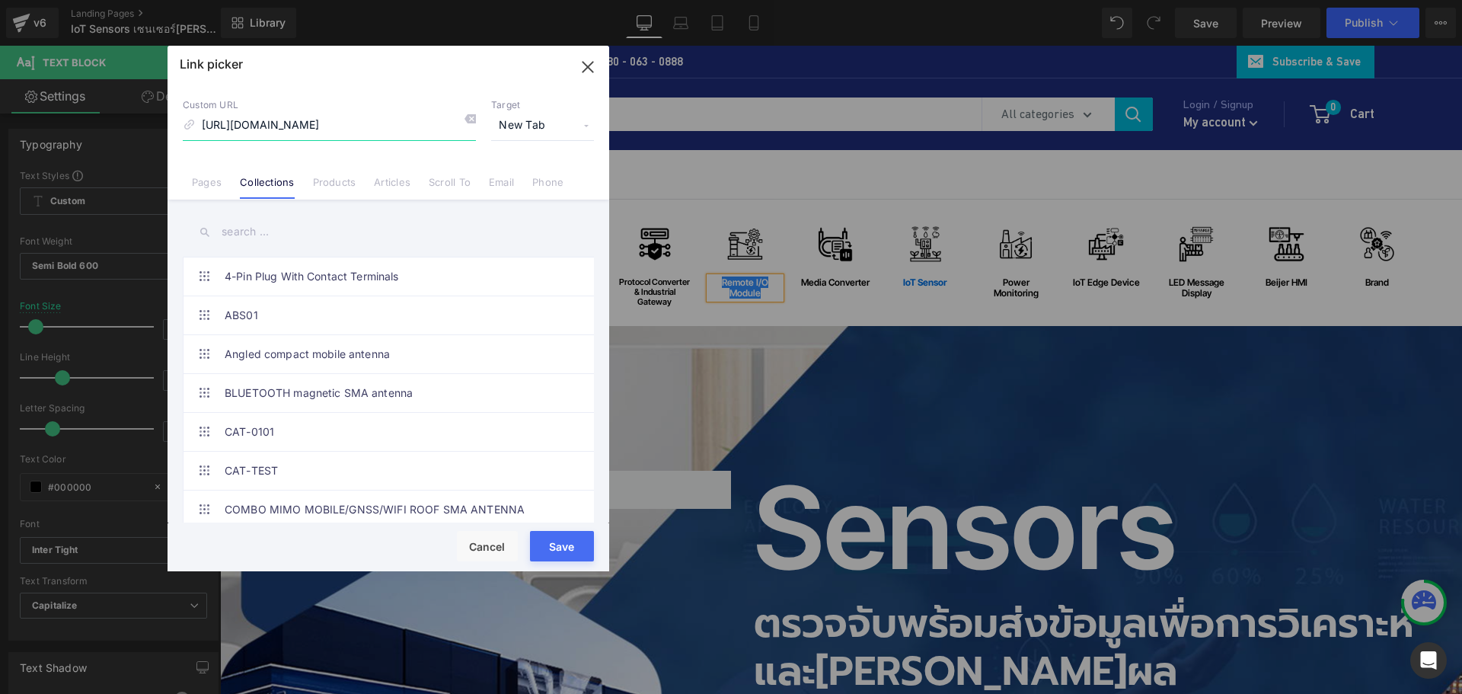
type input "[URL][DOMAIN_NAME]"
click at [560, 541] on button "Save" at bounding box center [562, 546] width 64 height 30
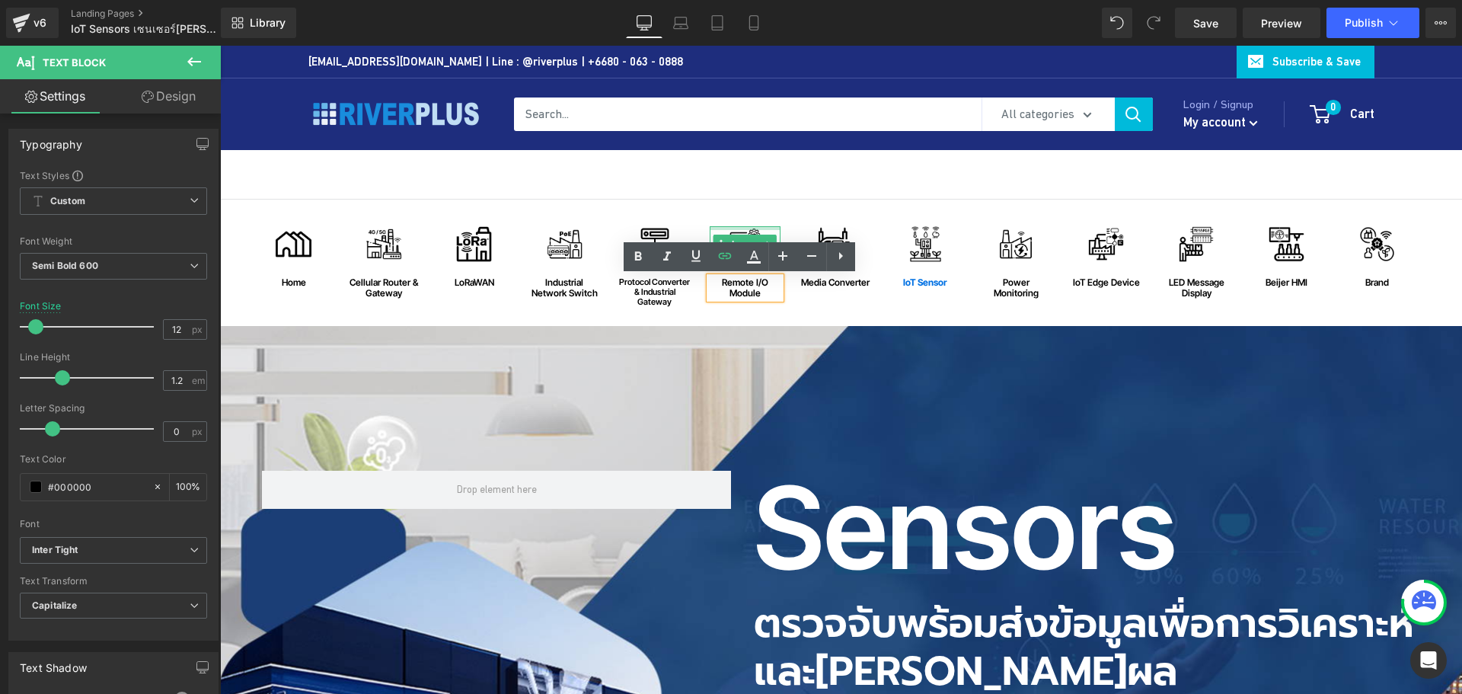
click at [743, 229] on div at bounding box center [746, 228] width 72 height 4
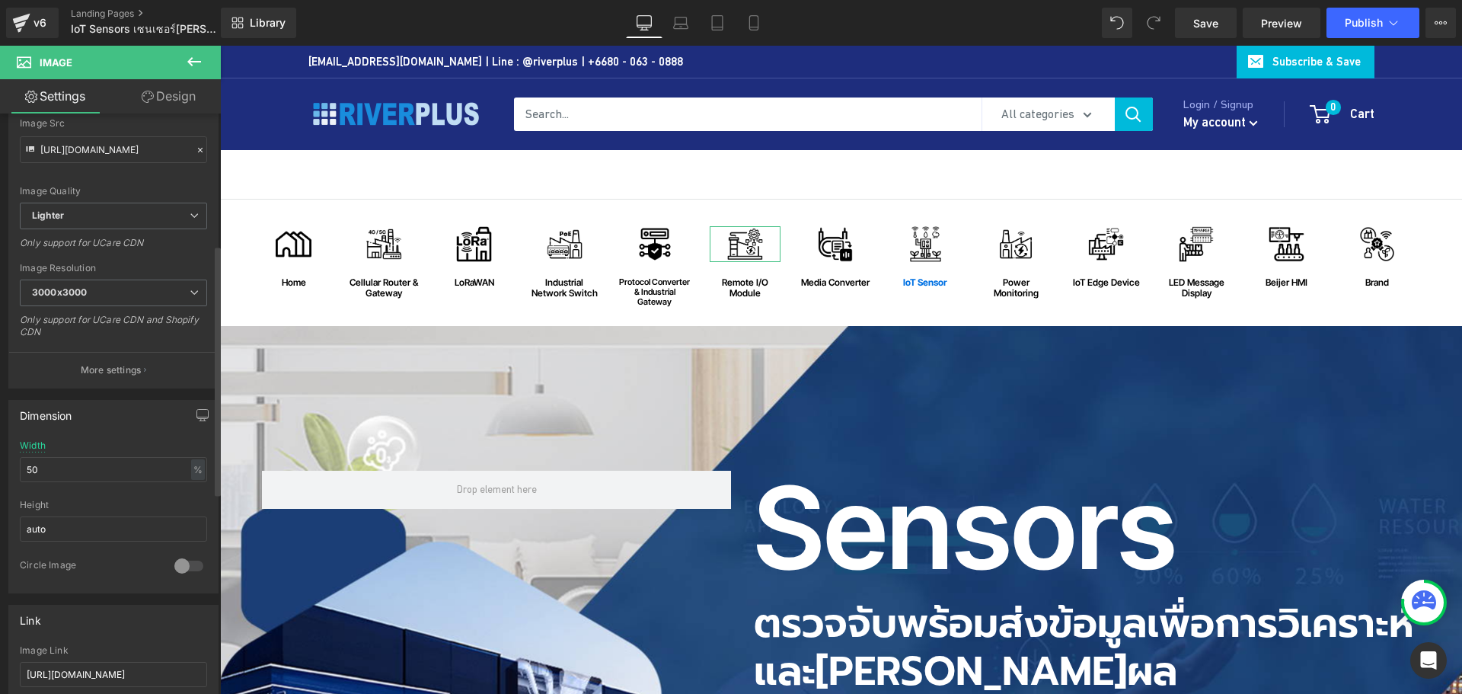
scroll to position [305, 0]
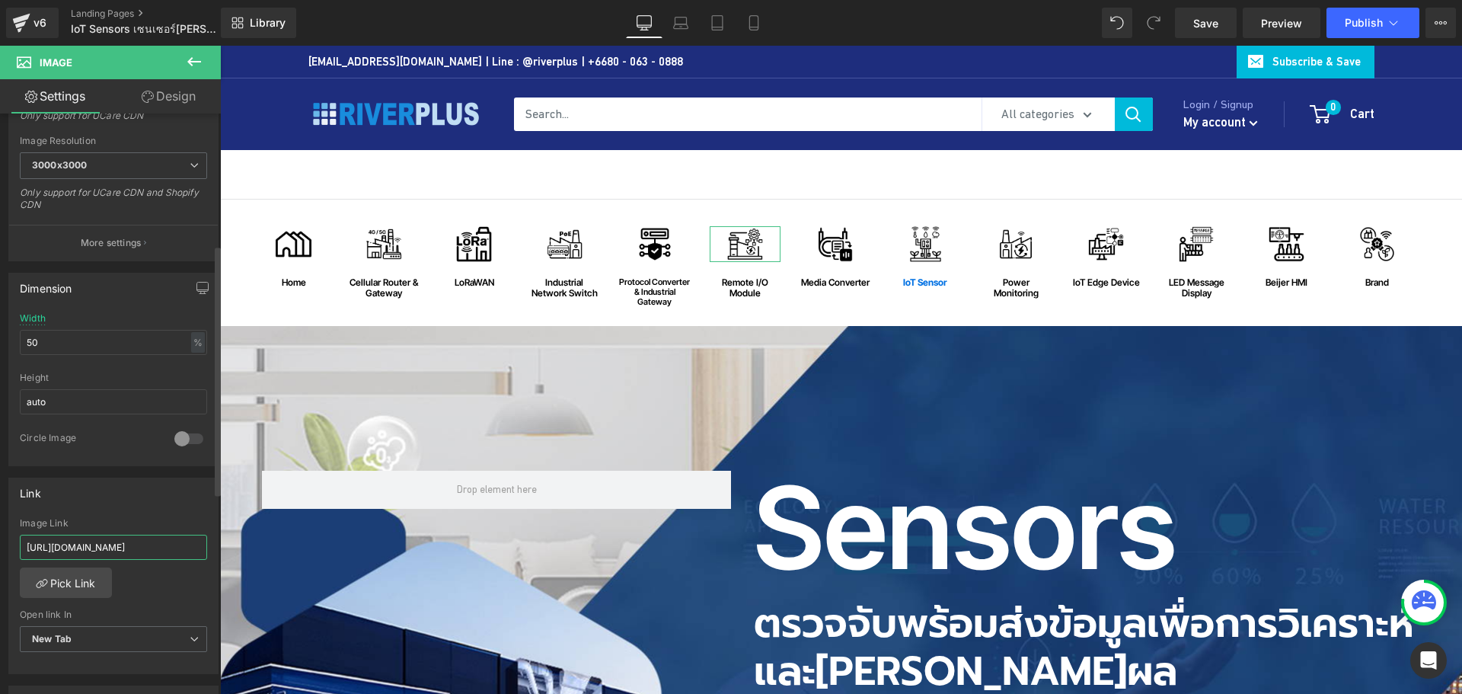
click at [103, 550] on input "[URL][DOMAIN_NAME]" at bounding box center [113, 547] width 187 height 25
paste input "[URL][DOMAIN_NAME]"
type input "[URL][DOMAIN_NAME]"
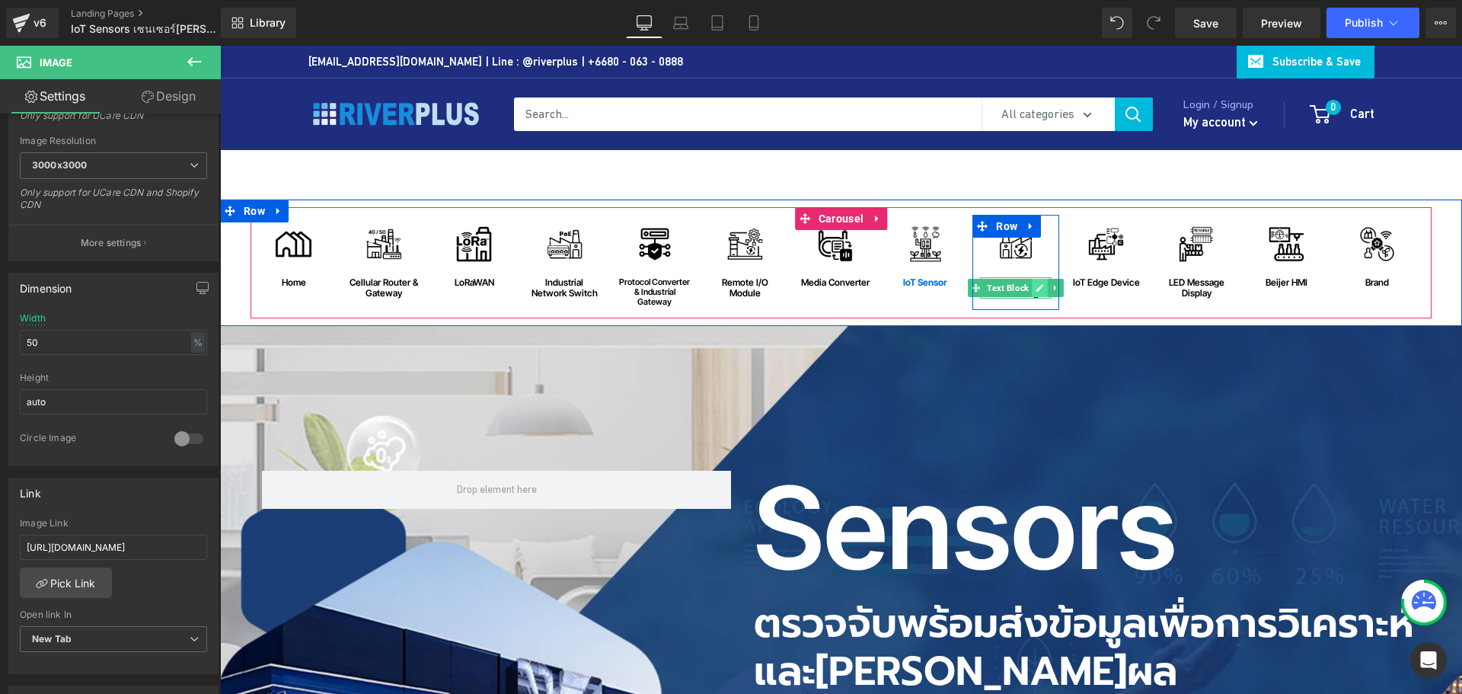
click at [1036, 284] on icon at bounding box center [1040, 287] width 8 height 9
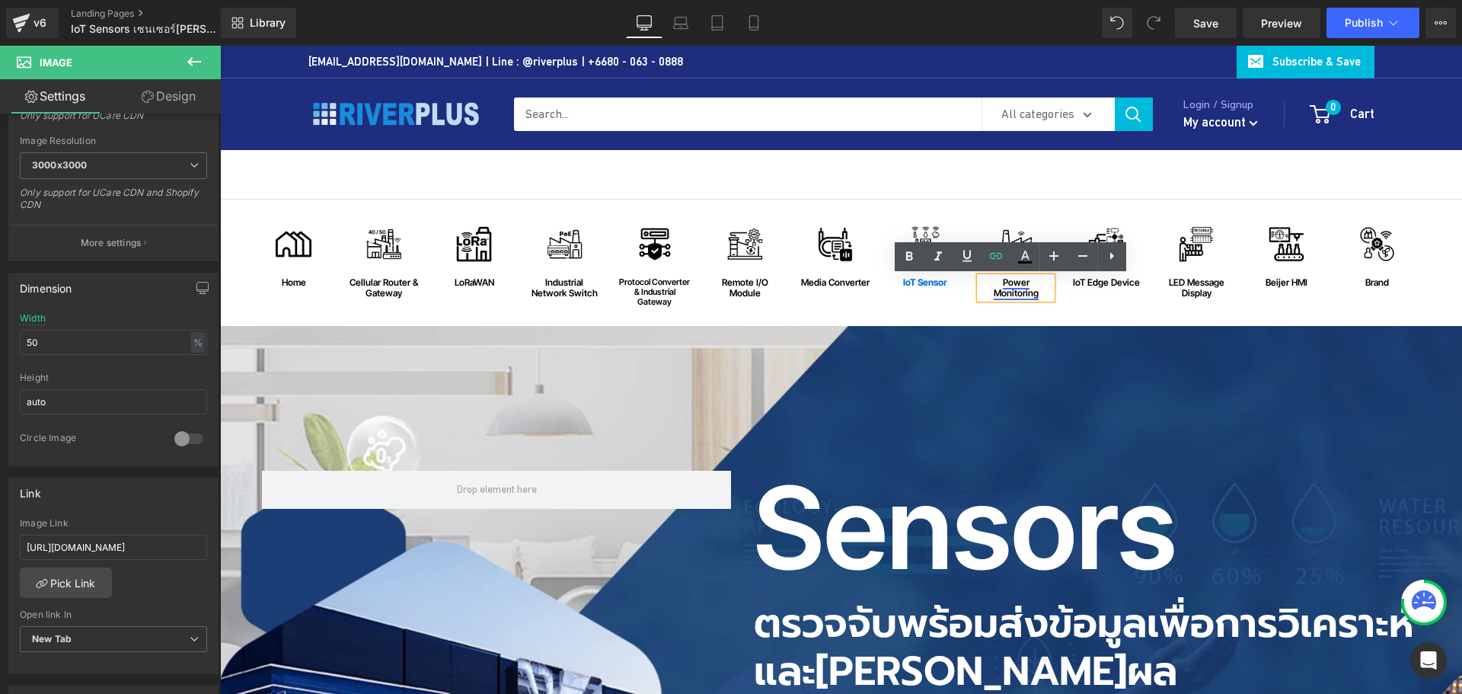
click at [1001, 289] on link "Power Monitoring" at bounding box center [1016, 287] width 45 height 22
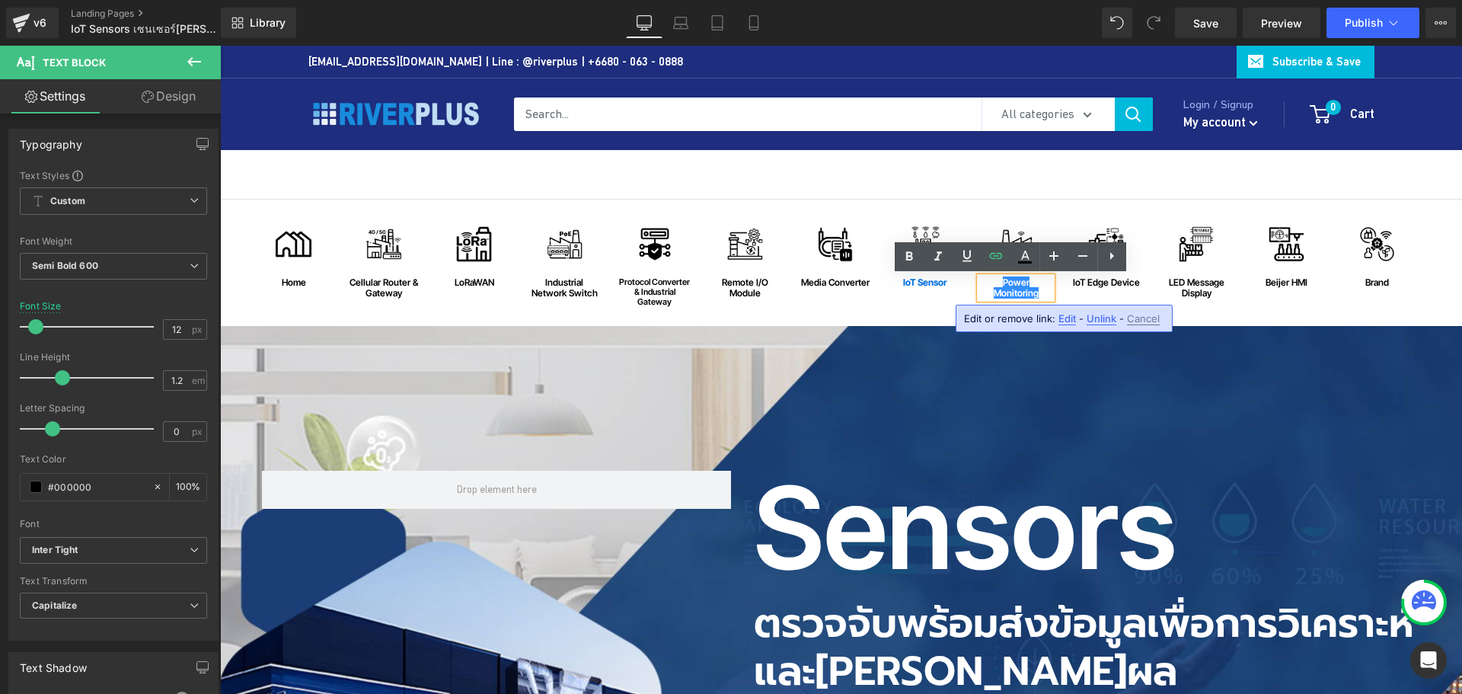
click at [1068, 324] on span "Edit" at bounding box center [1068, 318] width 18 height 13
click at [1257, 0] on div "Text Color Highlight Color #333333 Edit or remove link: Edit - Unlink - Cancel …" at bounding box center [731, 0] width 1462 height 0
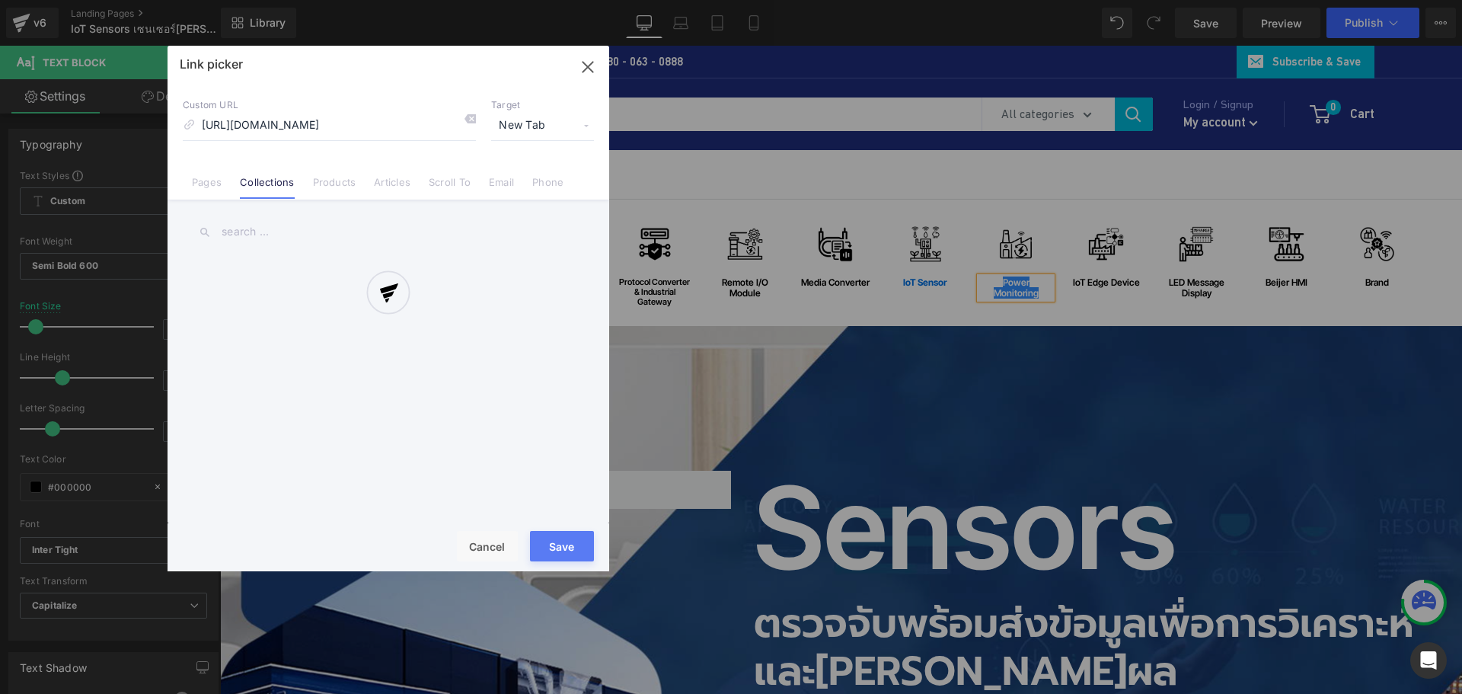
scroll to position [0, 178]
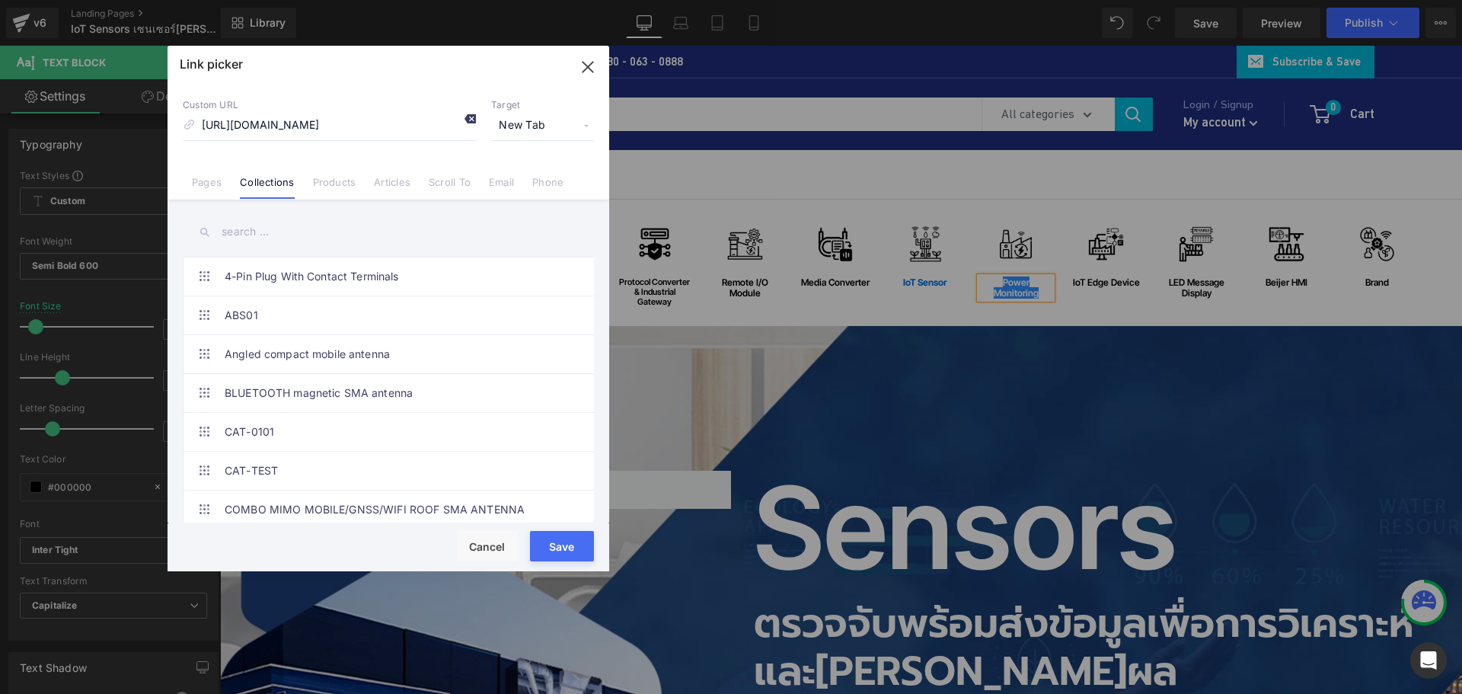
click at [460, 116] on div at bounding box center [464, 121] width 23 height 20
click at [427, 120] on input "[URL][DOMAIN_NAME]" at bounding box center [329, 125] width 293 height 29
paste input "[URL][DOMAIN_NAME]"
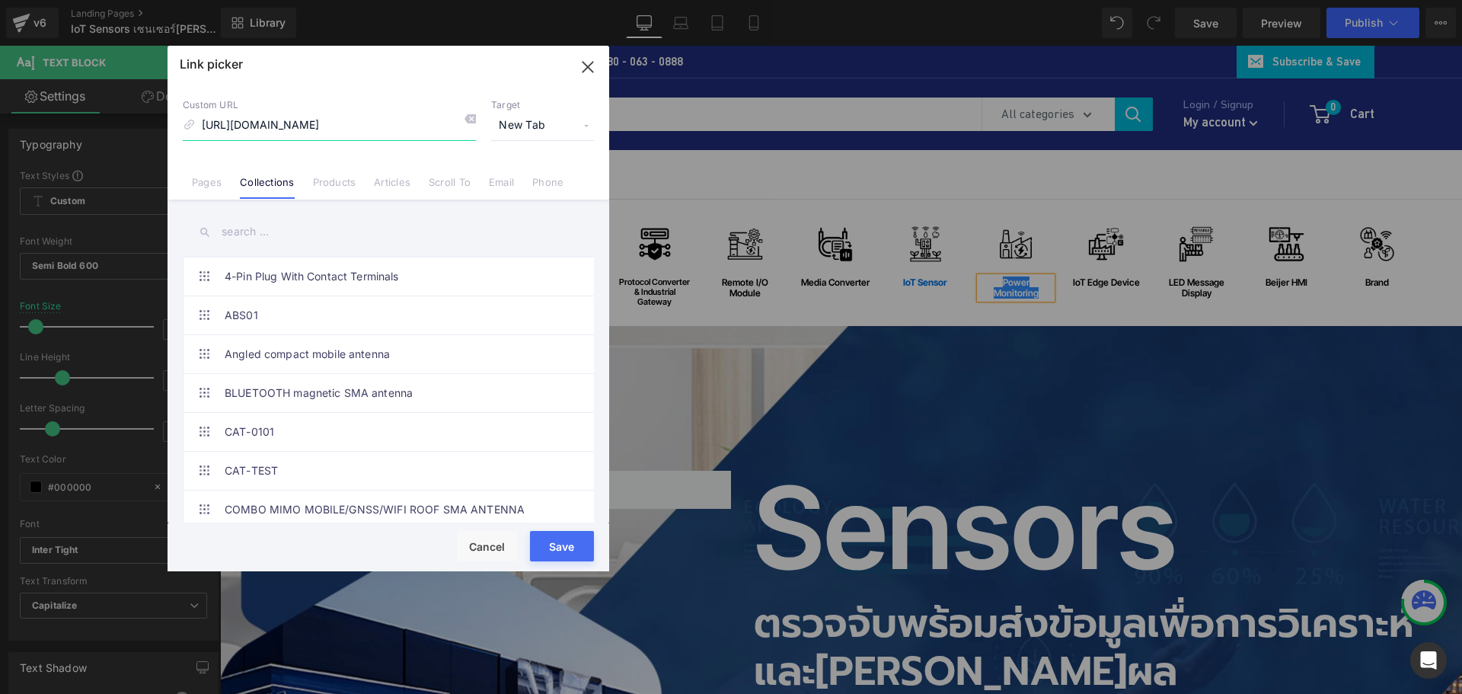
type input "[URL][DOMAIN_NAME]"
click at [567, 548] on button "Save" at bounding box center [562, 546] width 64 height 30
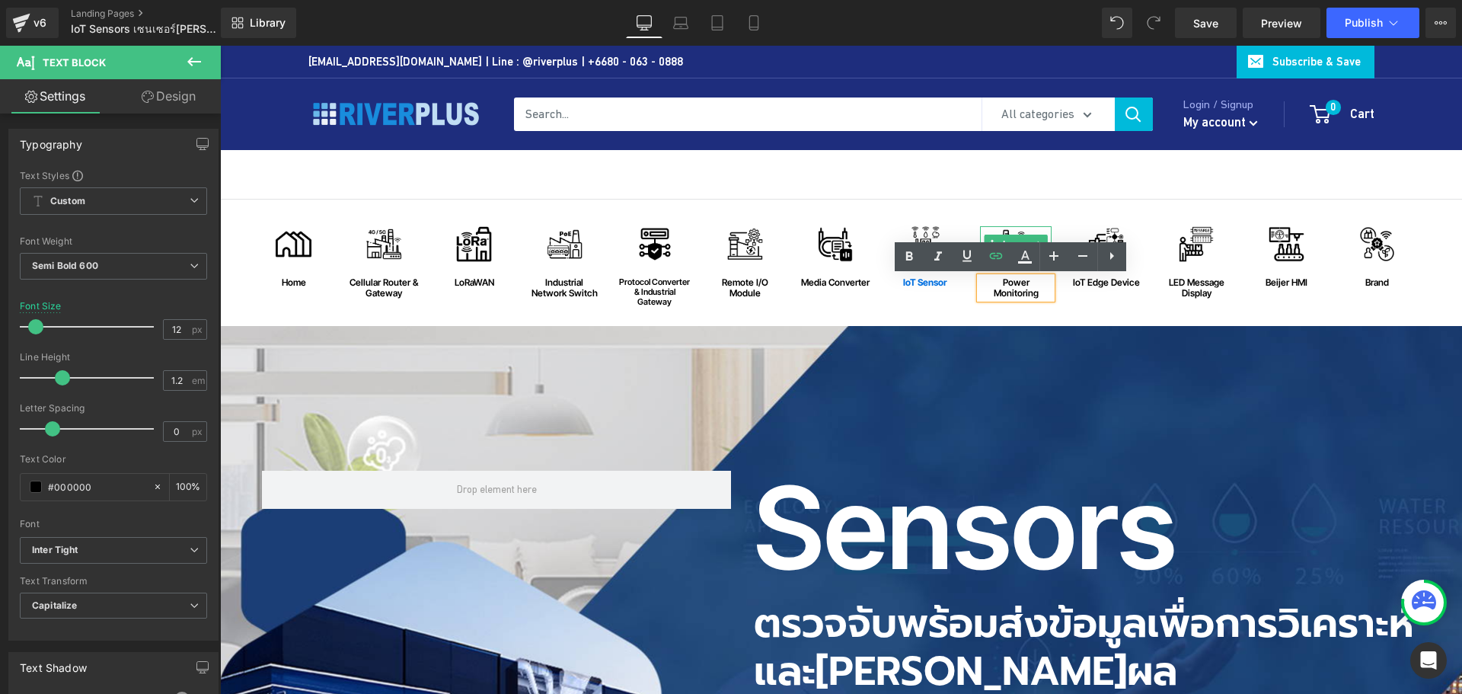
click at [1010, 233] on img at bounding box center [1016, 244] width 36 height 36
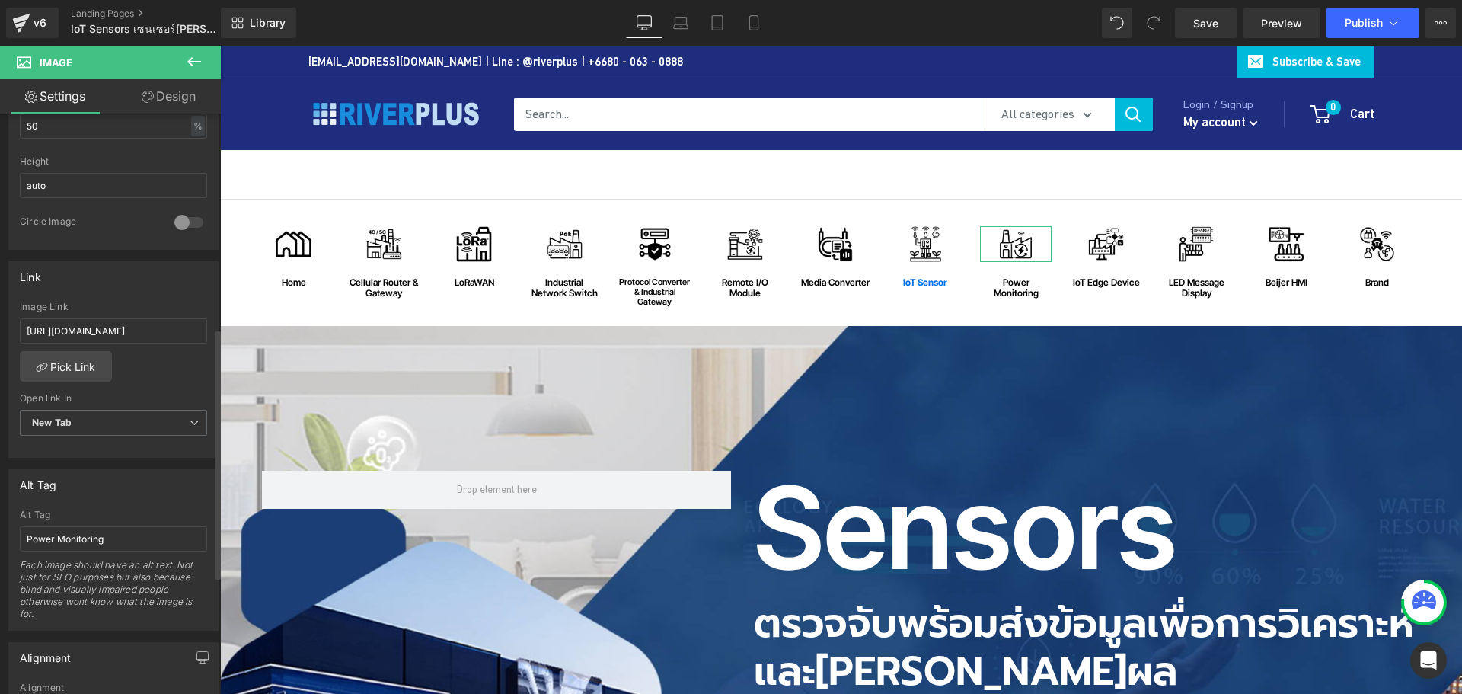
scroll to position [533, 0]
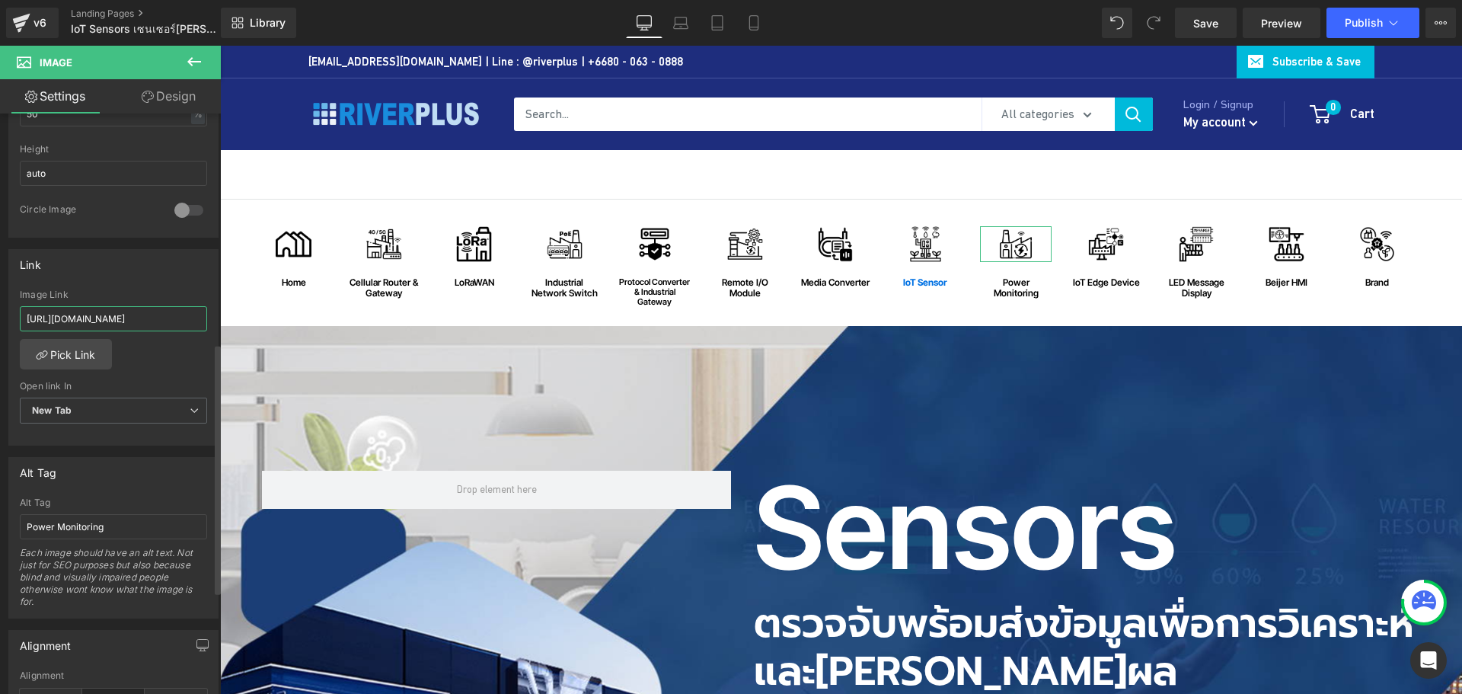
click at [123, 316] on input "[URL][DOMAIN_NAME]" at bounding box center [113, 318] width 187 height 25
type input "[URL][DOMAIN_NAME]"
click at [1378, 28] on span "Publish" at bounding box center [1364, 23] width 38 height 12
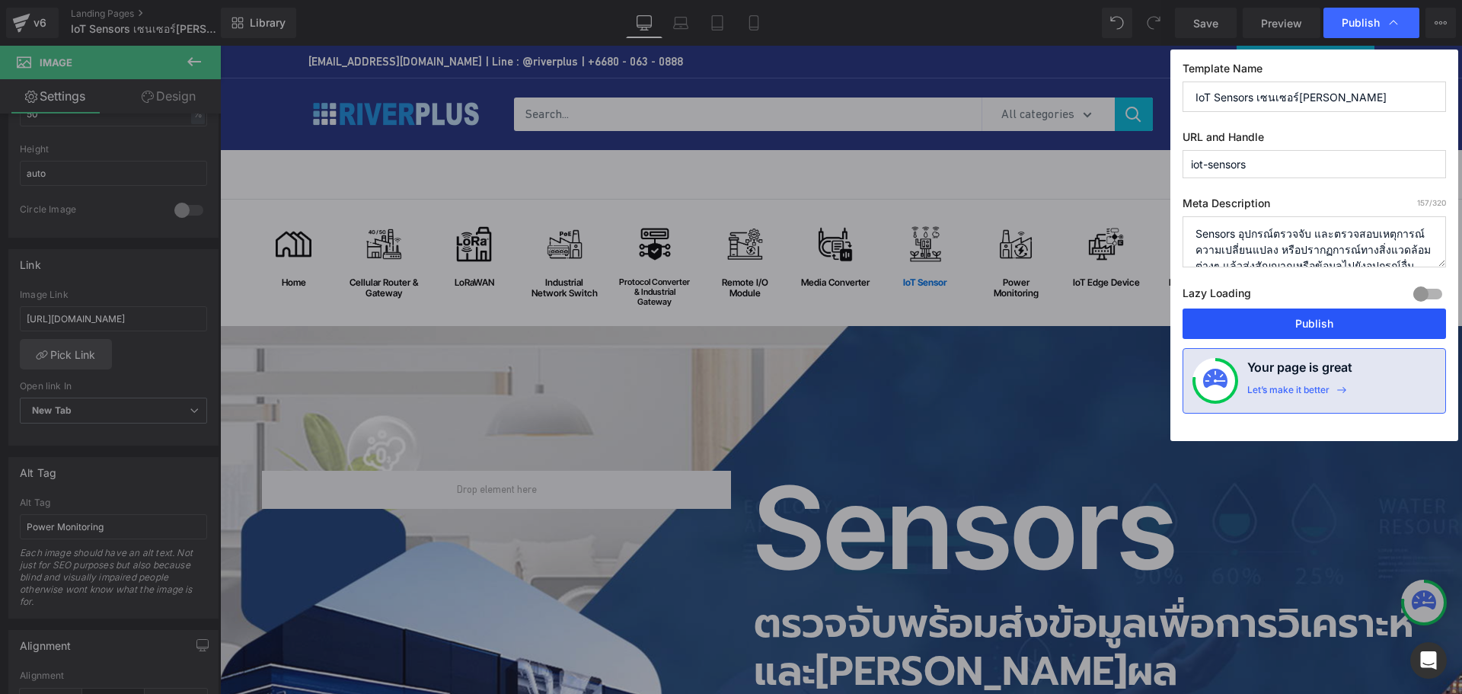
click at [1270, 315] on button "Publish" at bounding box center [1315, 323] width 264 height 30
